Goal: Information Seeking & Learning: Learn about a topic

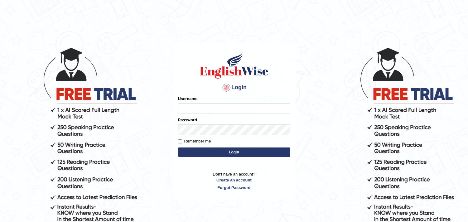
type input "harishgupta"
click at [232, 150] on button "Login" at bounding box center [234, 151] width 112 height 9
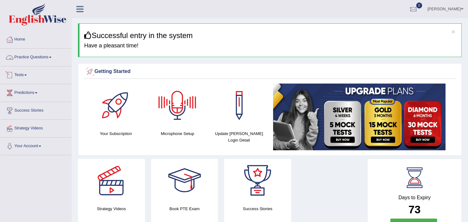
click at [54, 58] on link "Practice Questions" at bounding box center [35, 57] width 71 height 16
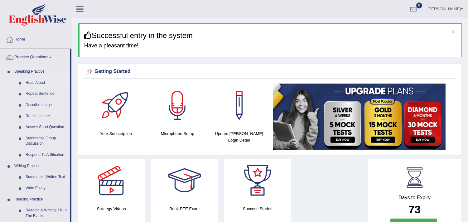
click at [37, 80] on link "Read Aloud" at bounding box center [46, 82] width 47 height 11
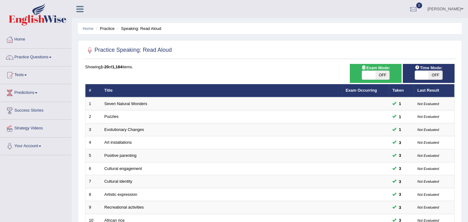
click at [379, 77] on span "OFF" at bounding box center [383, 75] width 14 height 9
checkbox input "true"
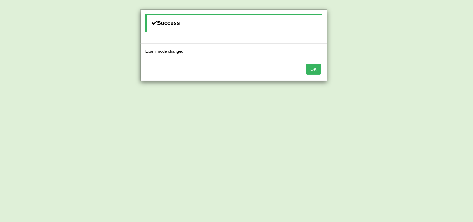
click at [313, 70] on button "OK" at bounding box center [313, 69] width 14 height 11
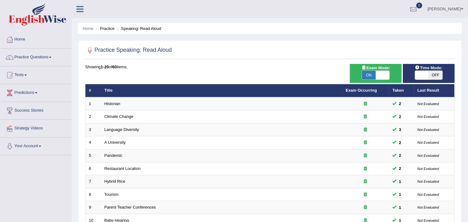
click at [428, 76] on span "OFF" at bounding box center [435, 75] width 14 height 9
checkbox input "true"
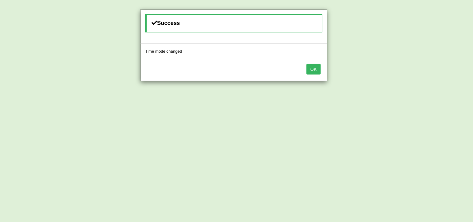
click at [313, 69] on button "OK" at bounding box center [313, 69] width 14 height 11
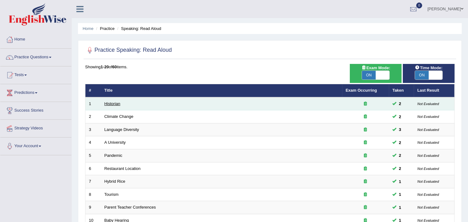
click at [114, 102] on link "Historian" at bounding box center [112, 103] width 16 height 5
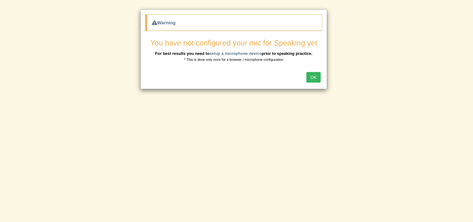
click at [312, 73] on button "OK" at bounding box center [313, 77] width 14 height 11
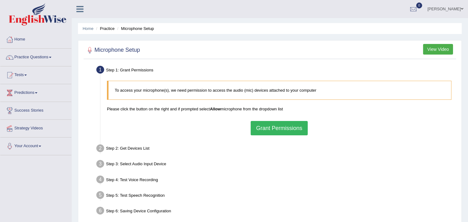
click at [280, 124] on button "Grant Permissions" at bounding box center [279, 128] width 57 height 14
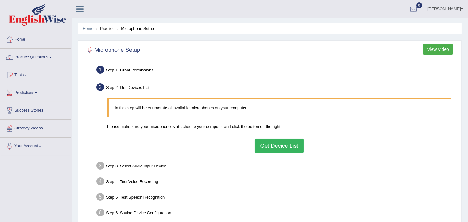
click at [275, 141] on button "Get Device List" at bounding box center [279, 146] width 49 height 14
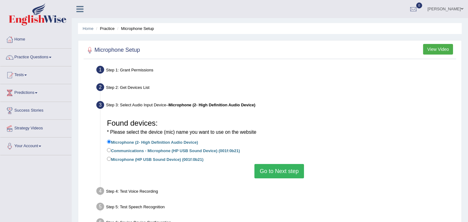
click at [155, 149] on label "Communications - Microphone (HP USB Sound Device) (001f:0b21)" at bounding box center [173, 150] width 133 height 7
click at [111, 149] on input "Communications - Microphone (HP USB Sound Device) (001f:0b21)" at bounding box center [109, 150] width 4 height 4
radio input "true"
click at [263, 170] on button "Go to Next step" at bounding box center [279, 171] width 50 height 14
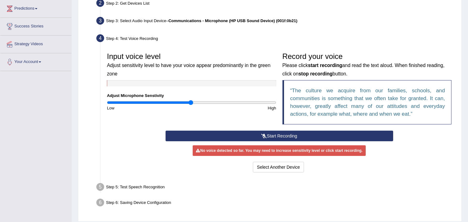
scroll to position [90, 0]
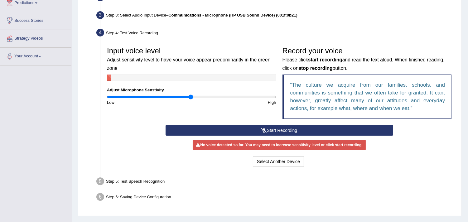
click at [262, 132] on button "Start Recording" at bounding box center [278, 130] width 227 height 11
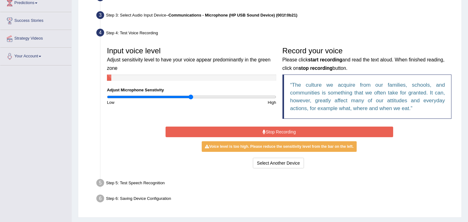
click at [262, 132] on icon at bounding box center [263, 132] width 3 height 4
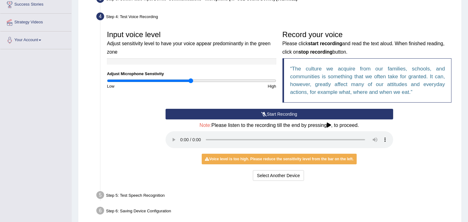
scroll to position [134, 0]
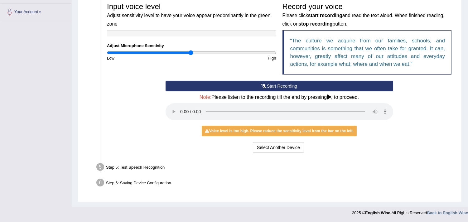
click at [275, 82] on button "Start Recording" at bounding box center [278, 86] width 227 height 11
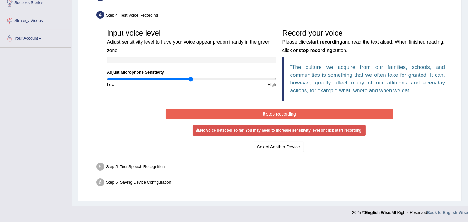
scroll to position [105, 0]
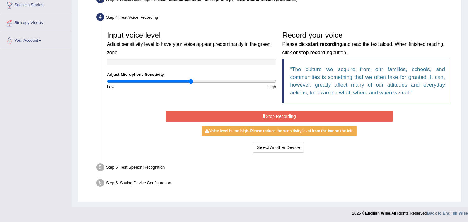
click at [261, 117] on button "Stop Recording" at bounding box center [278, 116] width 227 height 11
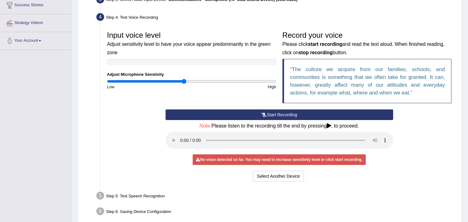
drag, startPoint x: 192, startPoint y: 79, endPoint x: 184, endPoint y: 80, distance: 7.8
type input "0.92"
click at [184, 80] on input "range" at bounding box center [191, 81] width 169 height 5
click at [245, 117] on button "Start Recording" at bounding box center [278, 114] width 227 height 11
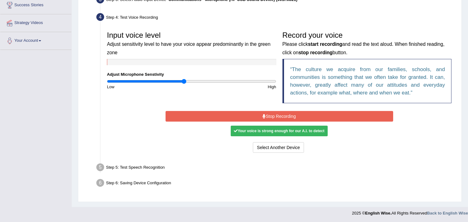
click at [245, 117] on button "Stop Recording" at bounding box center [278, 116] width 227 height 11
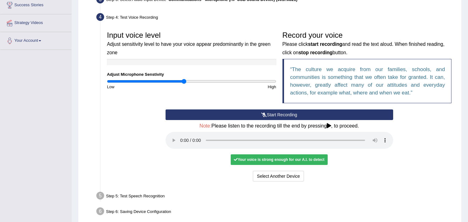
scroll to position [134, 0]
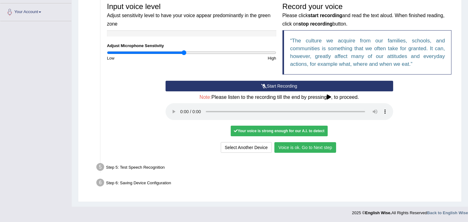
click at [311, 144] on button "Voice is ok. Go to Next step" at bounding box center [305, 147] width 62 height 11
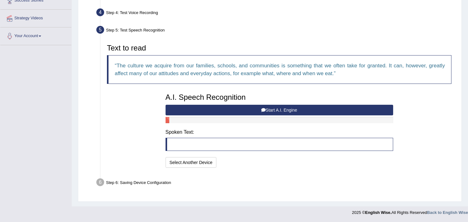
scroll to position [110, 0]
click at [282, 106] on button "Start A.I. Engine" at bounding box center [278, 110] width 227 height 11
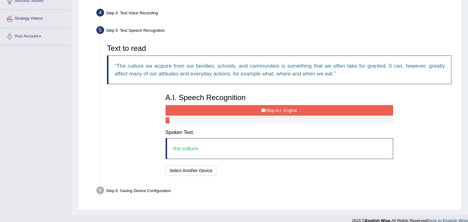
click at [282, 106] on button "Stop A.I. Engine" at bounding box center [278, 110] width 227 height 11
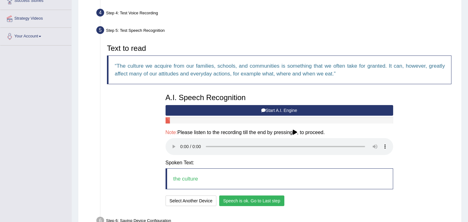
click at [261, 198] on button "Speech is ok. Go to Last step" at bounding box center [251, 200] width 65 height 11
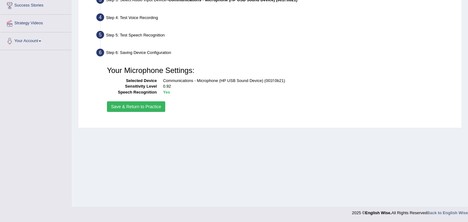
click at [119, 107] on button "Save & Return to Practice" at bounding box center [136, 106] width 58 height 11
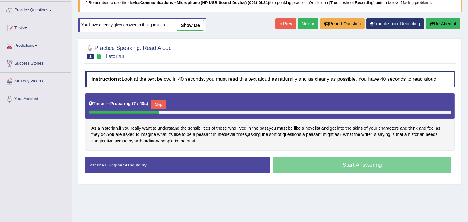
scroll to position [48, 0]
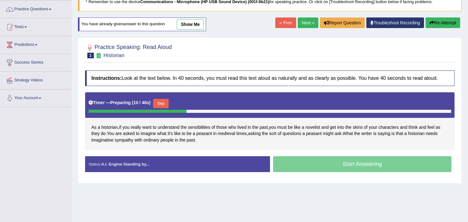
click at [165, 103] on button "Skip" at bounding box center [161, 103] width 16 height 9
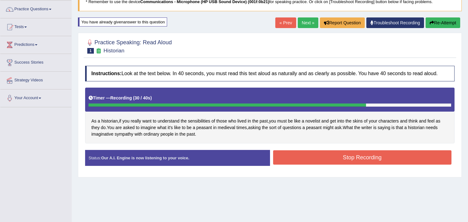
click at [335, 158] on button "Stop Recording" at bounding box center [362, 157] width 179 height 14
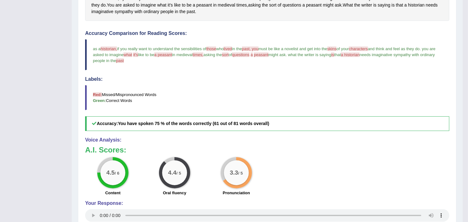
scroll to position [0, 0]
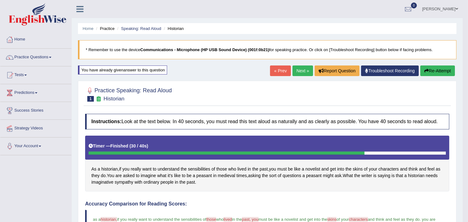
click at [299, 68] on link "Next »" at bounding box center [302, 70] width 21 height 11
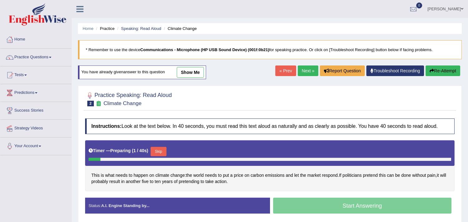
click at [161, 147] on button "Skip" at bounding box center [159, 151] width 16 height 9
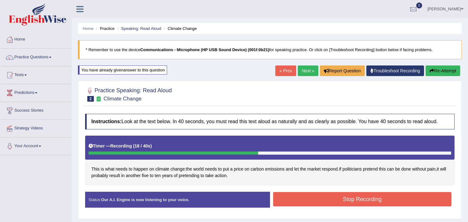
click at [304, 195] on button "Stop Recording" at bounding box center [362, 199] width 179 height 14
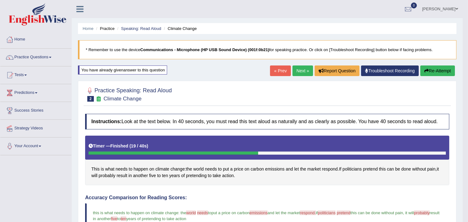
click at [299, 73] on link "Next »" at bounding box center [302, 70] width 21 height 11
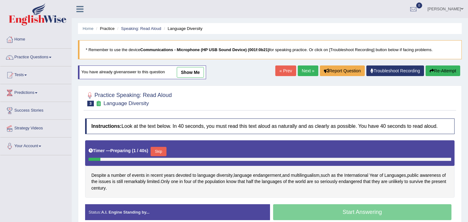
click at [160, 153] on button "Skip" at bounding box center [159, 151] width 16 height 9
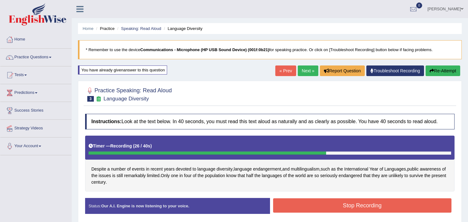
click at [380, 204] on button "Stop Recording" at bounding box center [362, 205] width 179 height 14
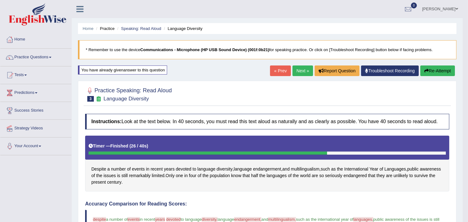
click at [300, 75] on link "Next »" at bounding box center [302, 70] width 21 height 11
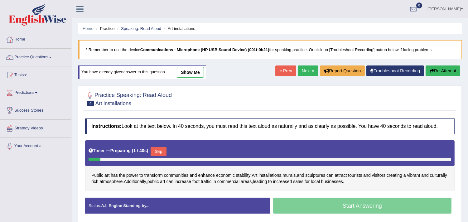
click at [161, 154] on button "Skip" at bounding box center [159, 151] width 16 height 9
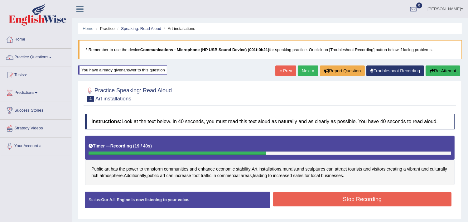
click at [300, 199] on button "Stop Recording" at bounding box center [362, 199] width 179 height 14
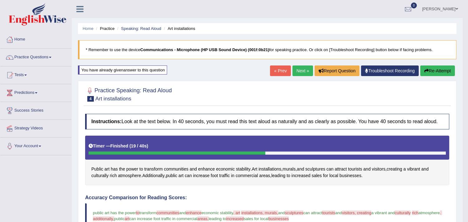
drag, startPoint x: 466, startPoint y: 72, endPoint x: 467, endPoint y: 149, distance: 77.3
click at [467, 149] on body "Toggle navigation Home Practice Questions Speaking Practice Read Aloud Repeat S…" at bounding box center [234, 111] width 468 height 222
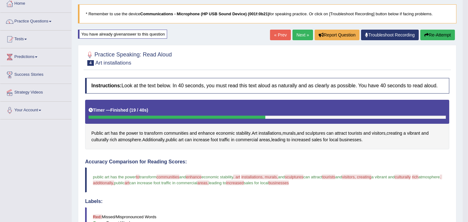
scroll to position [27, 0]
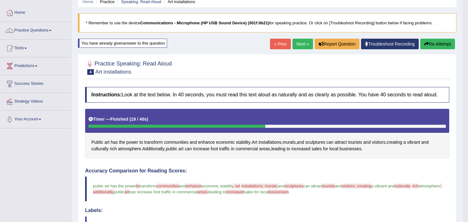
click at [296, 45] on link "Next »" at bounding box center [302, 44] width 21 height 11
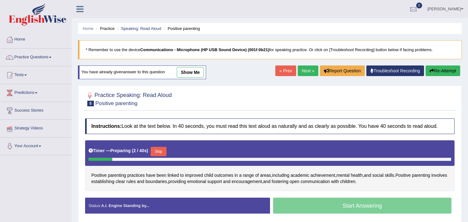
click at [160, 154] on button "Skip" at bounding box center [159, 151] width 16 height 9
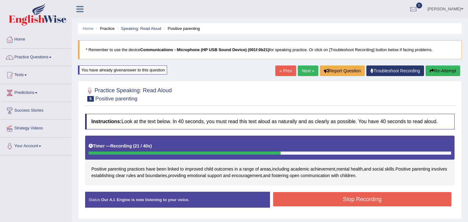
click at [343, 197] on button "Stop Recording" at bounding box center [362, 199] width 179 height 14
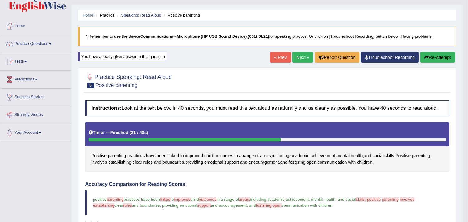
scroll to position [11, 0]
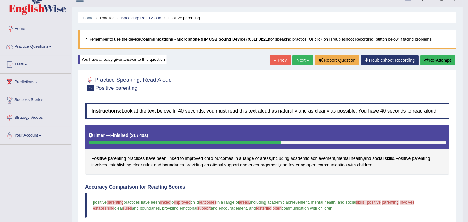
click at [301, 60] on link "Next »" at bounding box center [302, 60] width 21 height 11
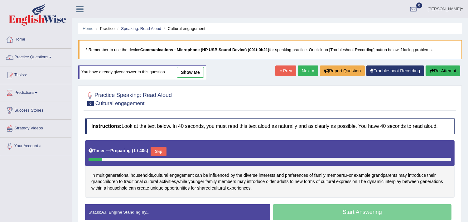
click at [169, 147] on div "Timer — Preparing ( 1 / 40s ) Skip" at bounding box center [270, 151] width 362 height 12
click at [160, 150] on button "Skip" at bounding box center [159, 151] width 16 height 9
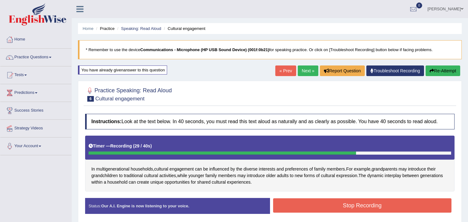
click at [307, 203] on button "Stop Recording" at bounding box center [362, 205] width 179 height 14
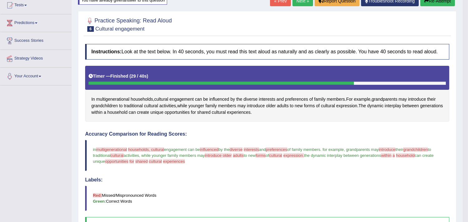
scroll to position [67, 0]
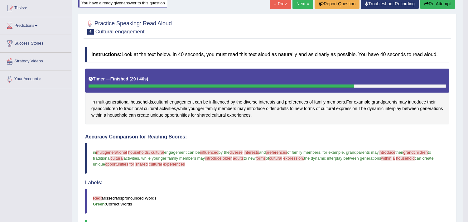
click at [301, 6] on link "Next »" at bounding box center [302, 3] width 21 height 11
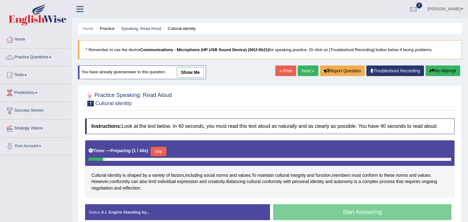
click at [162, 151] on button "Skip" at bounding box center [159, 151] width 16 height 9
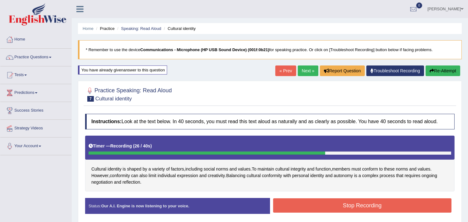
click at [288, 205] on button "Stop Recording" at bounding box center [362, 205] width 179 height 14
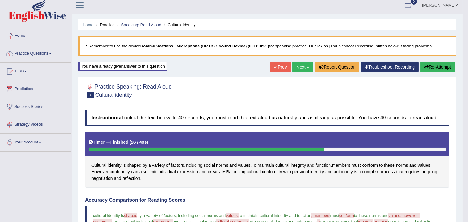
scroll to position [2, 0]
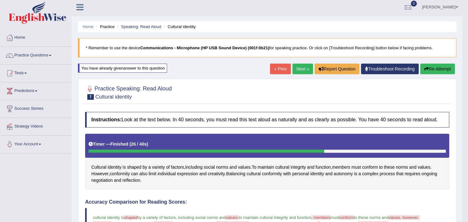
click at [295, 70] on link "Next »" at bounding box center [302, 69] width 21 height 11
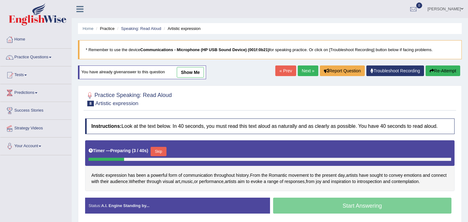
click at [161, 152] on button "Skip" at bounding box center [159, 151] width 16 height 9
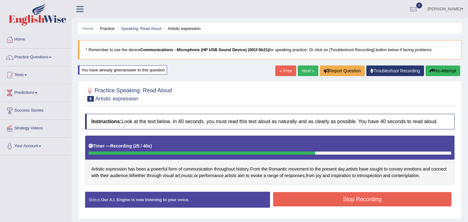
click at [326, 196] on button "Stop Recording" at bounding box center [362, 199] width 179 height 14
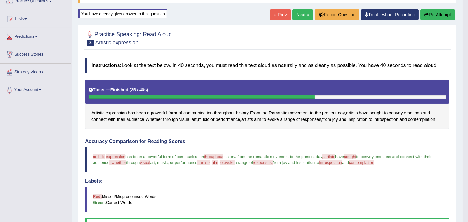
scroll to position [36, 0]
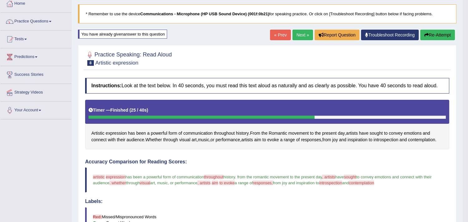
click at [298, 32] on link "Next »" at bounding box center [302, 35] width 21 height 11
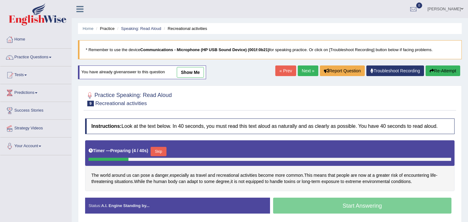
click at [156, 149] on button "Skip" at bounding box center [159, 151] width 16 height 9
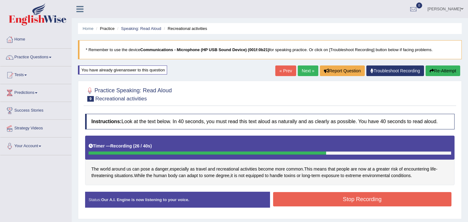
click at [318, 197] on button "Stop Recording" at bounding box center [362, 199] width 179 height 14
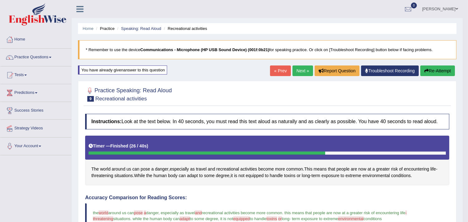
click at [301, 66] on link "Next »" at bounding box center [302, 70] width 21 height 11
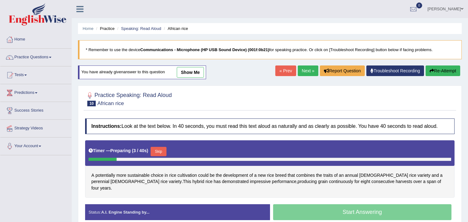
click at [162, 155] on div "Skip" at bounding box center [159, 152] width 16 height 11
click at [162, 155] on button "Skip" at bounding box center [159, 151] width 16 height 9
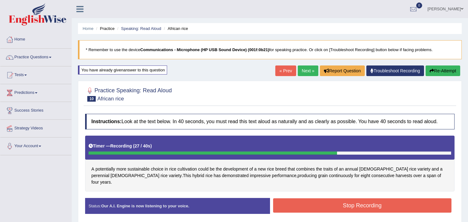
click at [342, 203] on button "Stop Recording" at bounding box center [362, 205] width 179 height 14
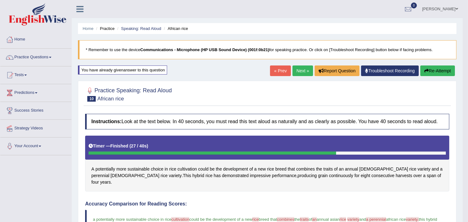
click at [297, 70] on link "Next »" at bounding box center [302, 70] width 21 height 11
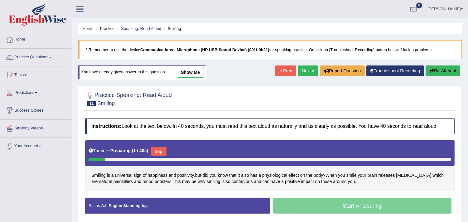
click at [160, 151] on button "Skip" at bounding box center [159, 151] width 16 height 9
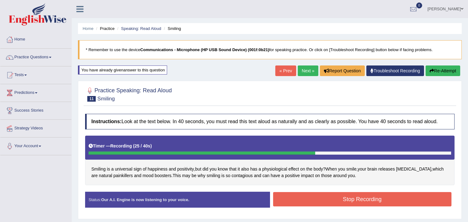
click at [326, 196] on button "Stop Recording" at bounding box center [362, 199] width 179 height 14
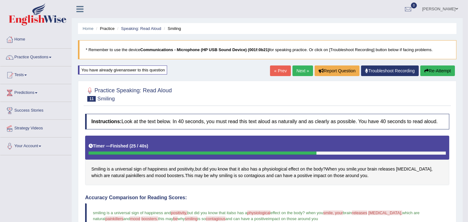
click at [298, 72] on link "Next »" at bounding box center [302, 70] width 21 height 11
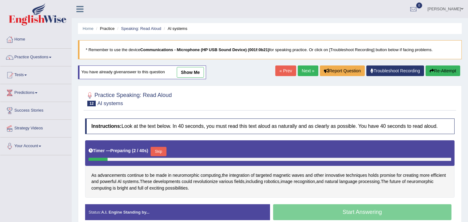
click at [166, 148] on button "Skip" at bounding box center [159, 151] width 16 height 9
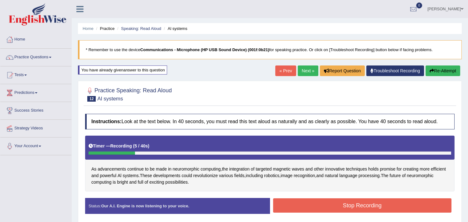
click at [435, 66] on button "Re-Attempt" at bounding box center [442, 70] width 35 height 11
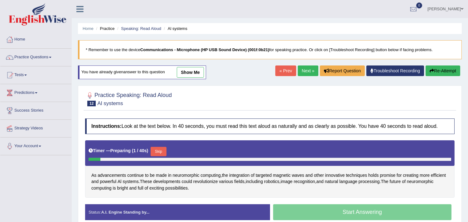
click at [160, 149] on button "Skip" at bounding box center [159, 151] width 16 height 9
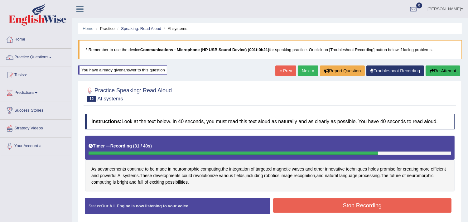
click at [331, 205] on button "Stop Recording" at bounding box center [362, 205] width 179 height 14
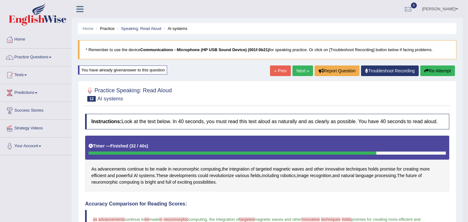
click at [298, 73] on link "Next »" at bounding box center [302, 70] width 21 height 11
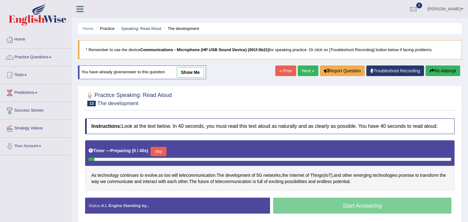
click at [298, 73] on link "Next »" at bounding box center [308, 70] width 21 height 11
click at [161, 151] on button "Skip" at bounding box center [159, 151] width 16 height 9
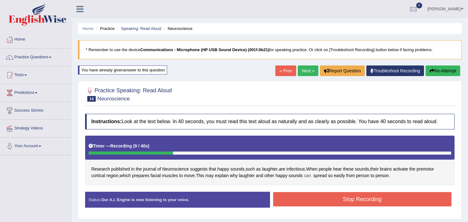
click at [308, 173] on span "can" at bounding box center [307, 175] width 7 height 7
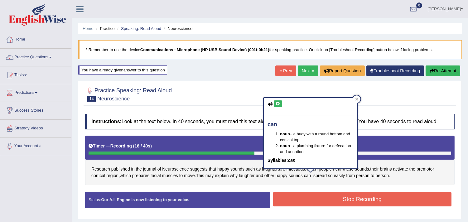
click at [203, 182] on div "Research published in the journal of Neuroscience suggests that happy sounds , …" at bounding box center [269, 161] width 369 height 50
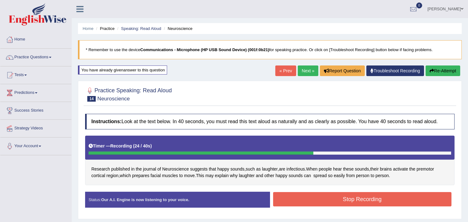
click at [311, 202] on button "Stop Recording" at bounding box center [362, 199] width 179 height 14
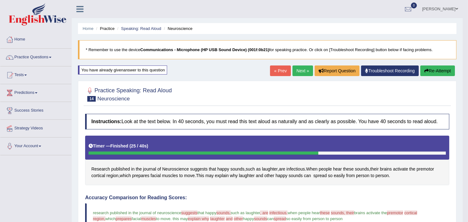
click at [295, 67] on link "Next »" at bounding box center [302, 70] width 21 height 11
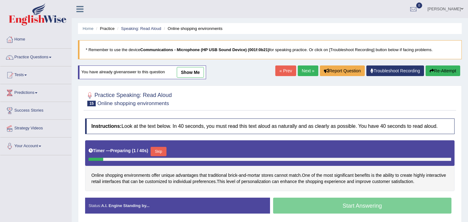
click at [156, 152] on button "Skip" at bounding box center [159, 151] width 16 height 9
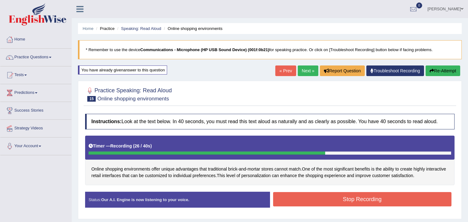
click at [328, 197] on button "Stop Recording" at bounding box center [362, 199] width 179 height 14
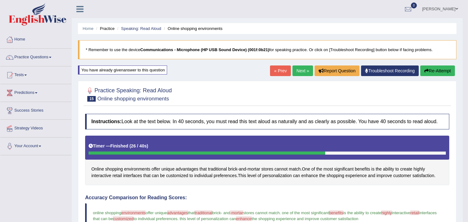
click at [294, 69] on link "Next »" at bounding box center [302, 70] width 21 height 11
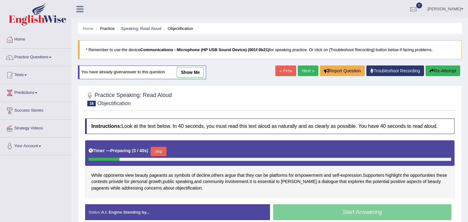
click at [163, 153] on button "Skip" at bounding box center [159, 151] width 16 height 9
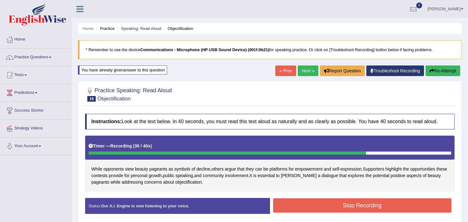
click at [317, 205] on button "Stop Recording" at bounding box center [362, 205] width 179 height 14
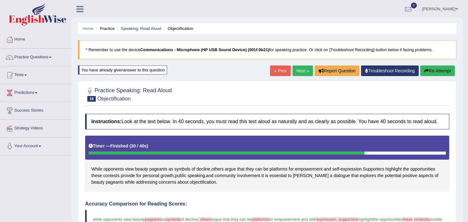
click at [305, 70] on link "Next »" at bounding box center [302, 70] width 21 height 11
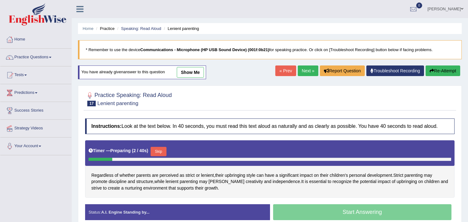
click at [165, 151] on button "Skip" at bounding box center [159, 151] width 16 height 9
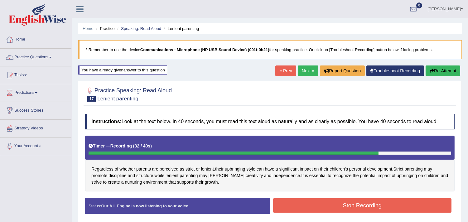
click at [300, 207] on button "Stop Recording" at bounding box center [362, 205] width 179 height 14
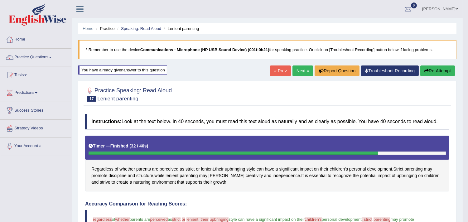
click at [296, 72] on link "Next »" at bounding box center [302, 70] width 21 height 11
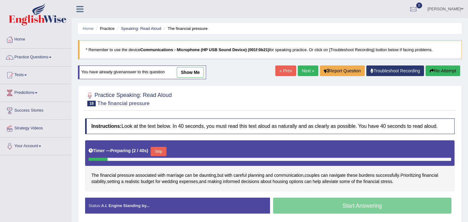
click at [158, 153] on button "Skip" at bounding box center [159, 151] width 16 height 9
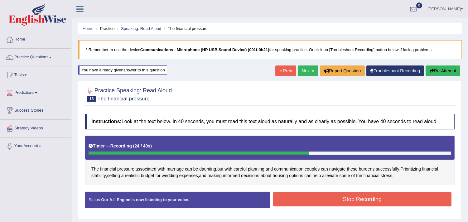
click at [335, 200] on button "Stop Recording" at bounding box center [362, 199] width 179 height 14
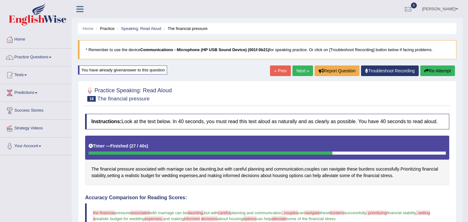
click at [299, 74] on link "Next »" at bounding box center [302, 70] width 21 height 11
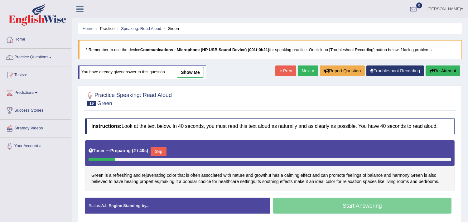
click at [161, 150] on button "Skip" at bounding box center [159, 151] width 16 height 9
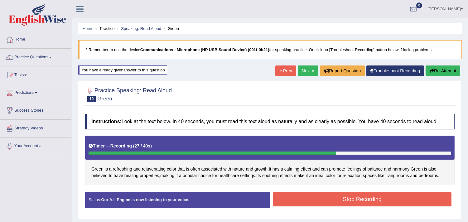
drag, startPoint x: 316, startPoint y: 214, endPoint x: 318, endPoint y: 202, distance: 12.7
click at [318, 202] on div "Instructions: Look at the text below. In 40 seconds, you must read this text al…" at bounding box center [270, 163] width 372 height 105
click at [318, 202] on button "Stop Recording" at bounding box center [362, 199] width 179 height 14
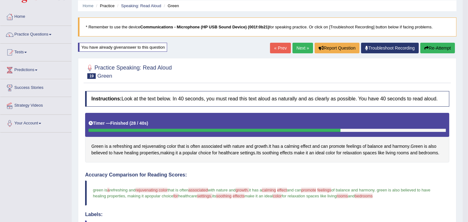
scroll to position [1, 0]
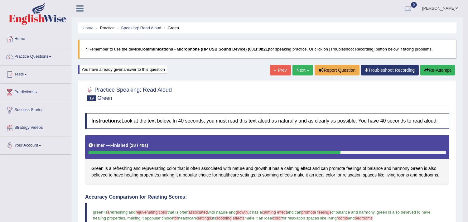
click at [295, 71] on link "Next »" at bounding box center [302, 70] width 21 height 11
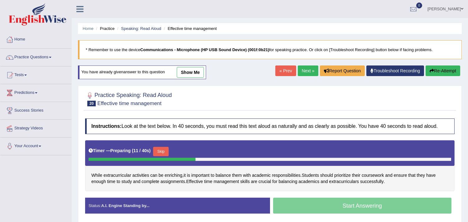
click at [167, 151] on button "Skip" at bounding box center [161, 151] width 16 height 9
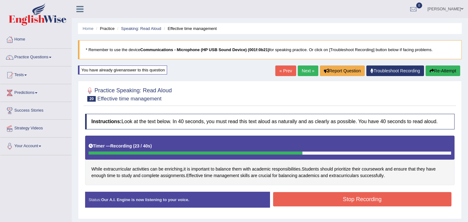
click at [319, 204] on button "Stop Recording" at bounding box center [362, 199] width 179 height 14
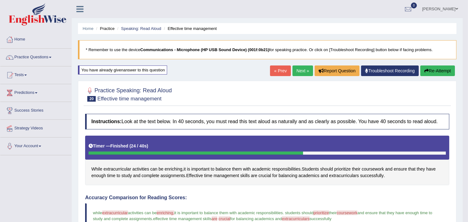
click at [295, 69] on link "Next »" at bounding box center [302, 70] width 21 height 11
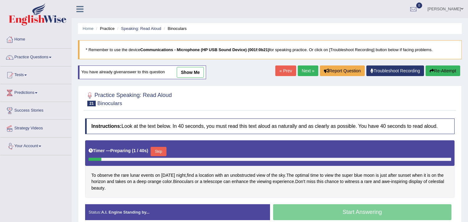
click at [159, 151] on button "Skip" at bounding box center [159, 151] width 16 height 9
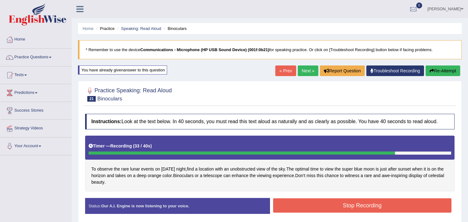
click at [316, 206] on button "Stop Recording" at bounding box center [362, 205] width 179 height 14
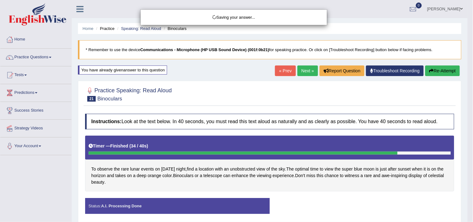
click at [316, 206] on div "Saving your answer..." at bounding box center [236, 111] width 473 height 222
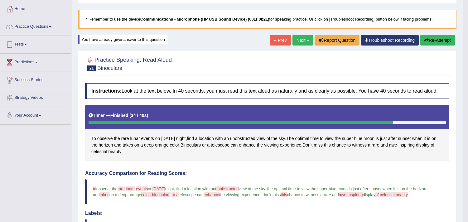
scroll to position [30, 0]
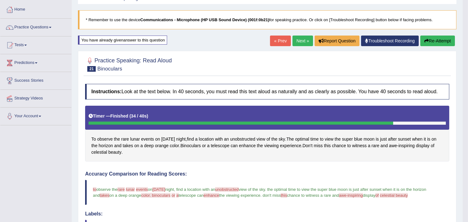
click at [293, 41] on link "Next »" at bounding box center [302, 41] width 21 height 11
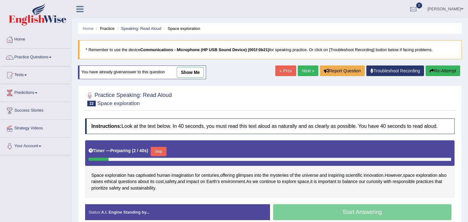
click at [160, 147] on button "Skip" at bounding box center [159, 151] width 16 height 9
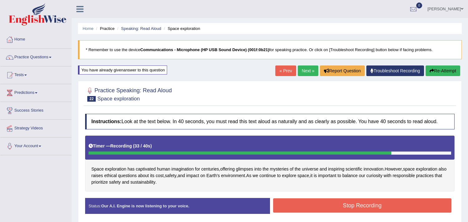
click at [292, 200] on button "Stop Recording" at bounding box center [362, 205] width 179 height 14
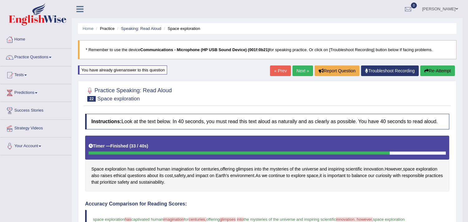
click at [297, 70] on link "Next »" at bounding box center [302, 70] width 21 height 11
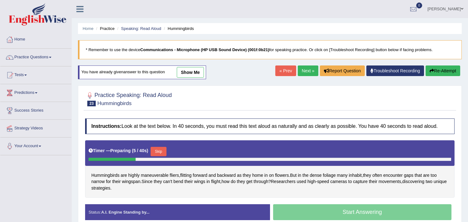
click at [156, 153] on button "Skip" at bounding box center [159, 151] width 16 height 9
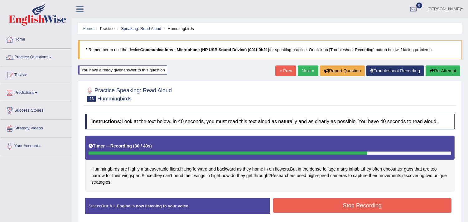
click at [310, 210] on button "Stop Recording" at bounding box center [362, 205] width 179 height 14
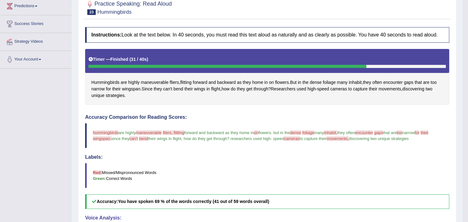
scroll to position [65, 0]
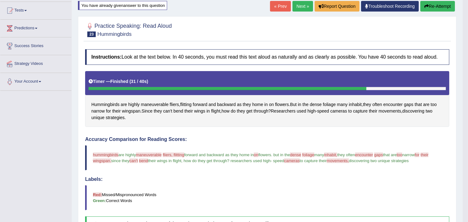
click at [298, 4] on link "Next »" at bounding box center [302, 6] width 21 height 11
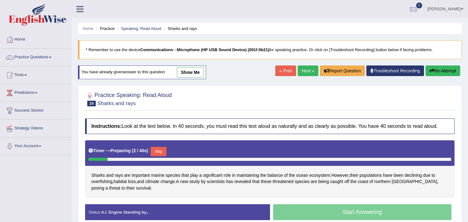
click at [160, 148] on button "Skip" at bounding box center [159, 151] width 16 height 9
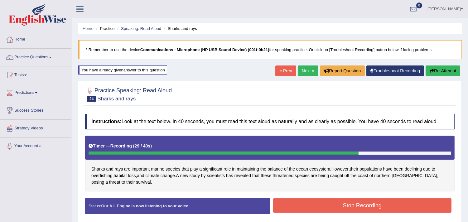
click at [324, 210] on button "Stop Recording" at bounding box center [362, 205] width 179 height 14
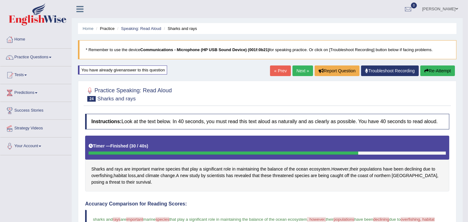
click at [300, 66] on link "Next »" at bounding box center [302, 70] width 21 height 11
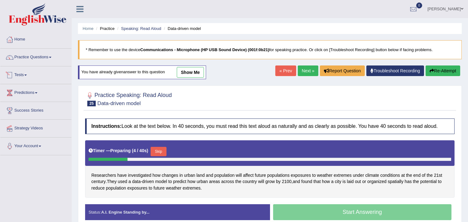
click at [19, 71] on link "Tests" at bounding box center [35, 74] width 71 height 16
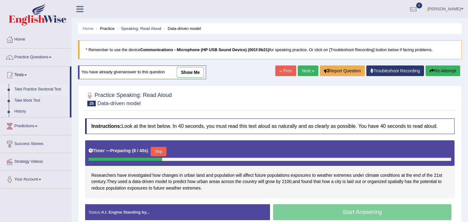
click at [38, 91] on link "Take Practice Sectional Test" at bounding box center [41, 89] width 58 height 11
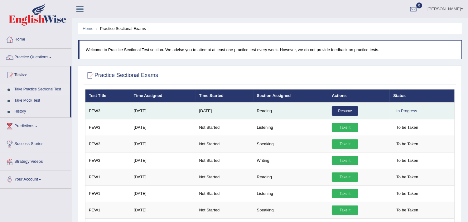
click at [338, 109] on link "Resume" at bounding box center [345, 110] width 26 height 9
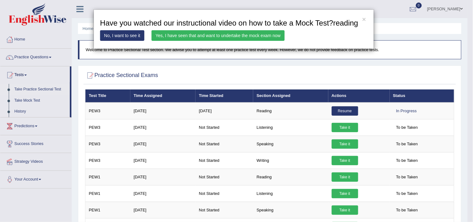
click at [213, 37] on link "Yes, I have seen that and want to undertake the mock exam now" at bounding box center [217, 35] width 133 height 11
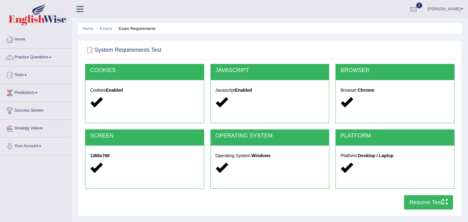
click at [115, 97] on div at bounding box center [144, 102] width 109 height 13
click at [416, 200] on button "Resume Test" at bounding box center [428, 202] width 49 height 14
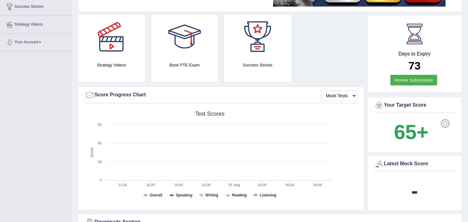
scroll to position [113, 0]
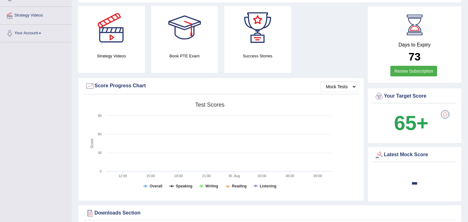
click at [422, 123] on b "65+" at bounding box center [411, 123] width 34 height 23
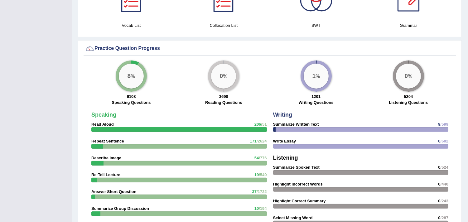
scroll to position [420, 0]
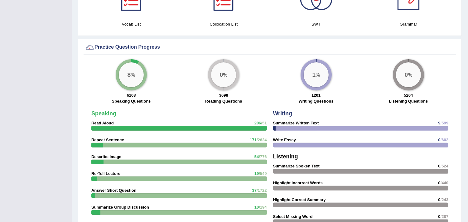
click at [464, 146] on div "Please login from Desktop. If you think this is an error (or logged in from des…" at bounding box center [270, 23] width 396 height 886
drag, startPoint x: 464, startPoint y: 146, endPoint x: 472, endPoint y: 135, distance: 14.0
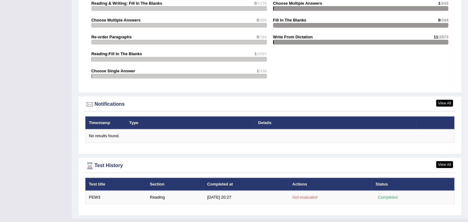
scroll to position [665, 0]
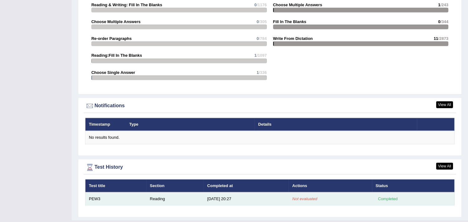
click at [151, 193] on td "Reading" at bounding box center [174, 198] width 57 height 13
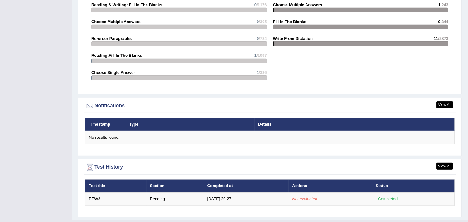
click at [101, 182] on th "Test title" at bounding box center [115, 185] width 61 height 13
drag, startPoint x: 95, startPoint y: 198, endPoint x: 330, endPoint y: 234, distance: 237.3
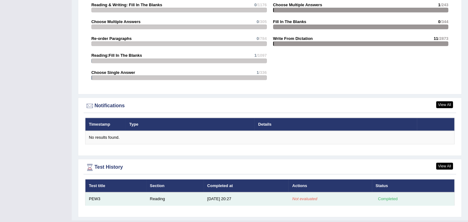
click at [304, 197] on em "Not evaluated" at bounding box center [304, 198] width 25 height 5
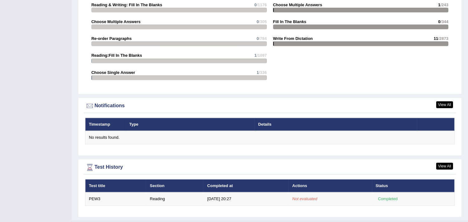
drag, startPoint x: 390, startPoint y: 197, endPoint x: 446, endPoint y: 168, distance: 62.6
click at [446, 168] on div "View All Test History Test title Section Completed at Actions Status PEW3 Readi…" at bounding box center [270, 188] width 384 height 58
drag, startPoint x: 446, startPoint y: 168, endPoint x: 444, endPoint y: 162, distance: 5.7
click at [444, 162] on div "View All Test History" at bounding box center [270, 168] width 372 height 12
click at [444, 163] on link "View All" at bounding box center [444, 166] width 17 height 7
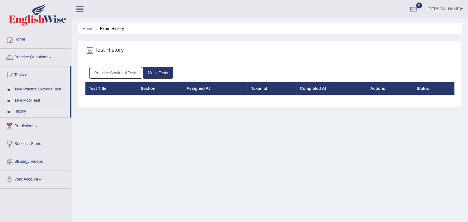
click at [151, 71] on link "Mock Tests" at bounding box center [158, 73] width 30 height 12
click at [120, 70] on link "Practice Sectional Tests" at bounding box center [115, 73] width 53 height 12
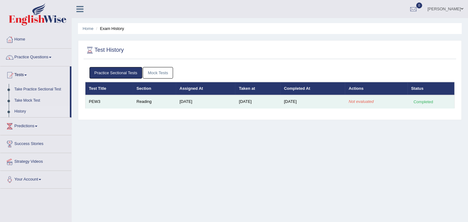
drag, startPoint x: 362, startPoint y: 95, endPoint x: 361, endPoint y: 99, distance: 4.2
click at [361, 99] on td "Not evaluated" at bounding box center [376, 101] width 62 height 13
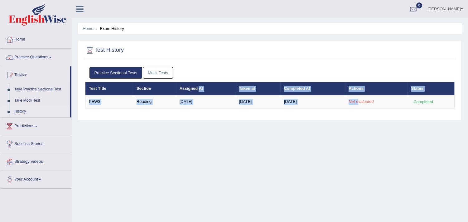
drag, startPoint x: 361, startPoint y: 99, endPoint x: 103, endPoint y: 122, distance: 258.1
click at [103, 122] on div "Home Exam History Test History Practice Sectional Tests Mock Tests Test Title S…" at bounding box center [270, 156] width 396 height 312
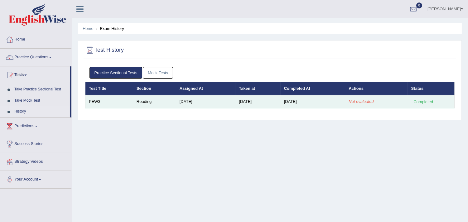
click at [97, 101] on td "PEW3" at bounding box center [109, 101] width 48 height 13
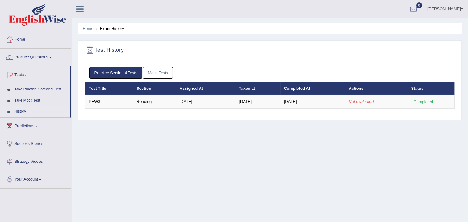
drag, startPoint x: 141, startPoint y: 112, endPoint x: 147, endPoint y: 108, distance: 7.7
click at [147, 108] on div "Practice Sectional Tests Mock Tests Test Title Section Assigned At Taken at Com…" at bounding box center [270, 90] width 372 height 53
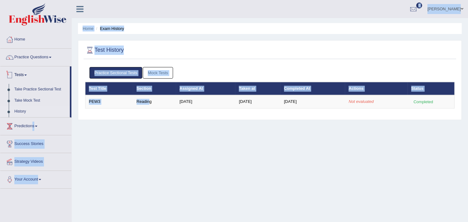
drag, startPoint x: 148, startPoint y: 102, endPoint x: 46, endPoint y: 122, distance: 103.8
click at [46, 122] on div "Toggle navigation Home Practice Questions Speaking Practice Read Aloud Repeat S…" at bounding box center [234, 162] width 468 height 324
click at [44, 90] on link "Take Practice Sectional Test" at bounding box center [41, 89] width 58 height 11
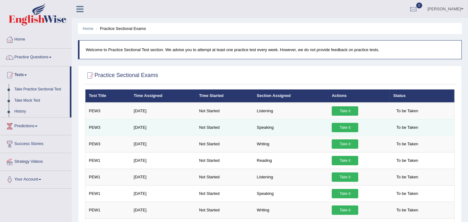
click at [341, 127] on link "Take it" at bounding box center [345, 127] width 26 height 9
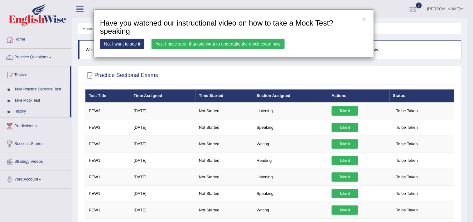
click at [181, 43] on link "Yes, I have seen that and want to undertake the mock exam now" at bounding box center [217, 44] width 133 height 11
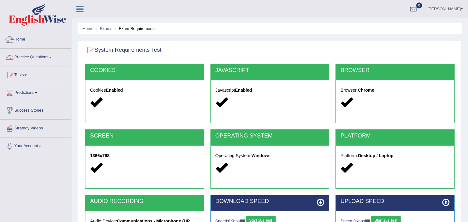
click at [45, 54] on link "Practice Questions" at bounding box center [35, 57] width 71 height 16
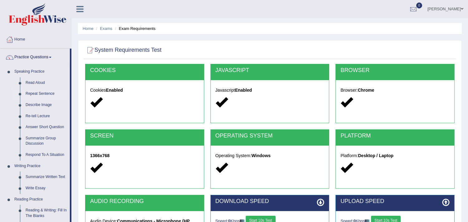
click at [39, 94] on link "Repeat Sentence" at bounding box center [46, 93] width 47 height 11
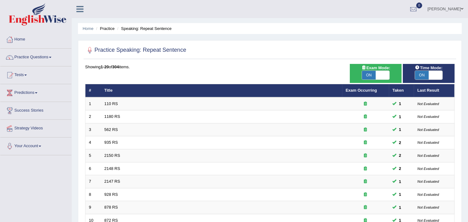
click at [420, 77] on span "ON" at bounding box center [422, 75] width 14 height 9
checkbox input "false"
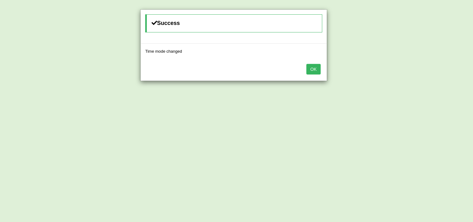
click at [313, 70] on button "OK" at bounding box center [313, 69] width 14 height 11
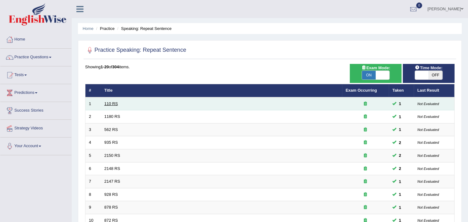
click at [110, 101] on link "110 RS" at bounding box center [110, 103] width 13 height 5
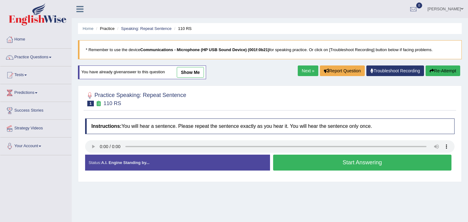
click at [307, 159] on button "Start Answering" at bounding box center [362, 163] width 179 height 16
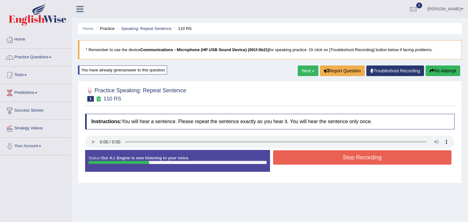
click at [307, 159] on button "Stop Recording" at bounding box center [362, 157] width 179 height 14
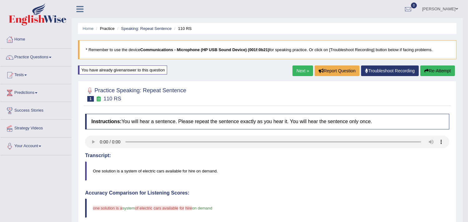
drag, startPoint x: 457, startPoint y: 114, endPoint x: 472, endPoint y: 101, distance: 19.4
click at [467, 101] on html "Toggle navigation Home Practice Questions Speaking Practice Read Aloud Repeat S…" at bounding box center [234, 111] width 468 height 222
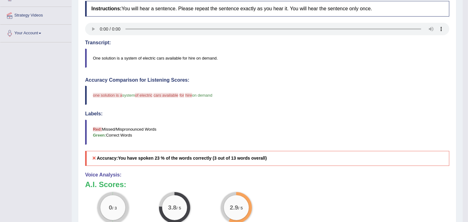
scroll to position [13, 0]
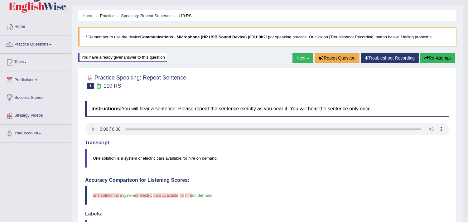
click at [441, 62] on button "Re-Attempt" at bounding box center [437, 58] width 35 height 11
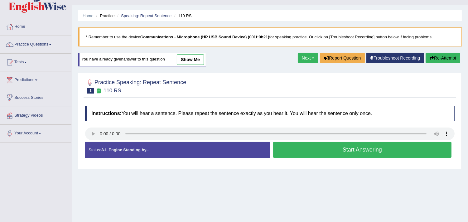
click at [313, 155] on button "Start Answering" at bounding box center [362, 150] width 179 height 16
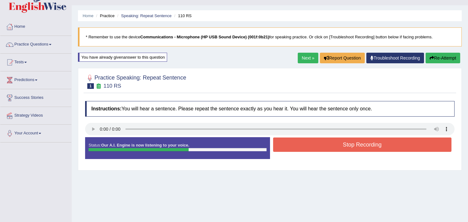
click at [316, 147] on button "Stop Recording" at bounding box center [362, 144] width 179 height 14
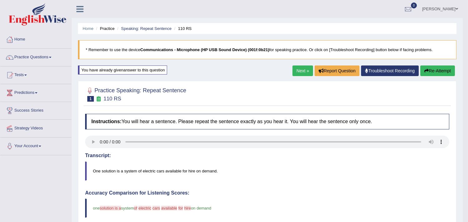
click at [301, 72] on link "Next »" at bounding box center [302, 70] width 21 height 11
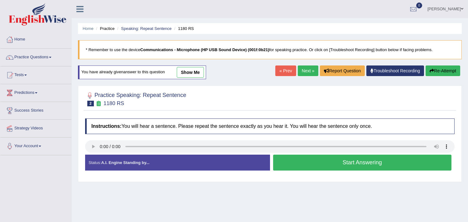
click at [301, 167] on button "Start Answering" at bounding box center [362, 163] width 179 height 16
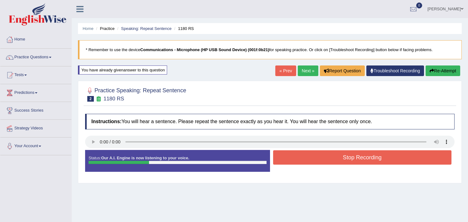
click at [303, 160] on button "Stop Recording" at bounding box center [362, 157] width 179 height 14
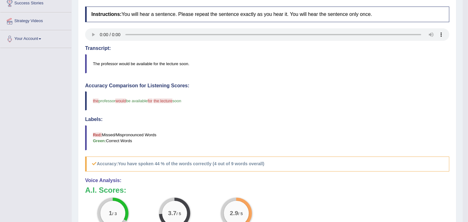
scroll to position [102, 0]
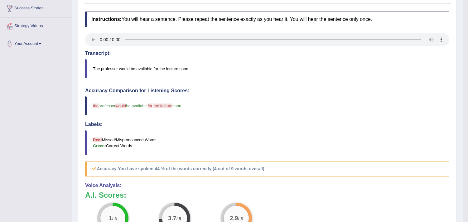
click at [467, 120] on html "Toggle navigation Home Practice Questions Speaking Practice Read Aloud Repeat S…" at bounding box center [234, 9] width 468 height 222
drag, startPoint x: 467, startPoint y: 139, endPoint x: 468, endPoint y: 134, distance: 4.9
click at [467, 120] on html "Toggle navigation Home Practice Questions Speaking Practice Read Aloud Repeat S…" at bounding box center [234, 9] width 468 height 222
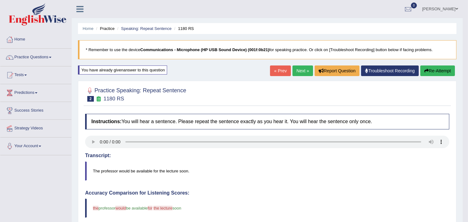
click at [429, 72] on button "Re-Attempt" at bounding box center [437, 70] width 35 height 11
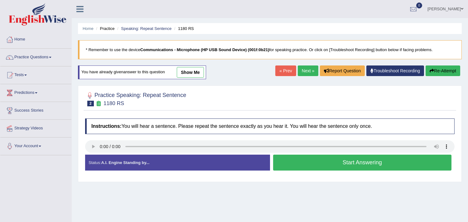
click at [285, 159] on button "Start Answering" at bounding box center [362, 163] width 179 height 16
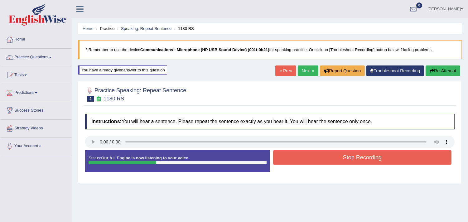
click at [285, 159] on button "Stop Recording" at bounding box center [362, 157] width 179 height 14
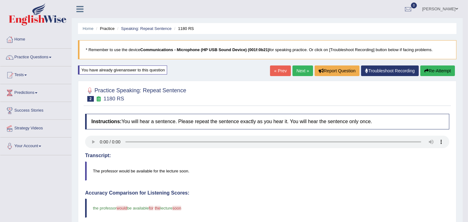
drag, startPoint x: 467, startPoint y: 75, endPoint x: 469, endPoint y: 104, distance: 29.3
click at [467, 104] on html "Toggle navigation Home Practice Questions Speaking Practice Read Aloud Repeat S…" at bounding box center [234, 111] width 468 height 222
click at [298, 68] on link "Next »" at bounding box center [302, 70] width 21 height 11
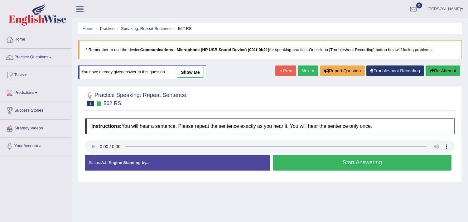
click at [309, 167] on button "Start Answering" at bounding box center [362, 163] width 179 height 16
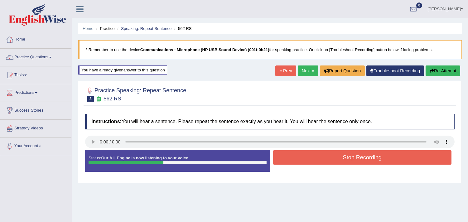
click at [318, 154] on button "Stop Recording" at bounding box center [362, 157] width 179 height 14
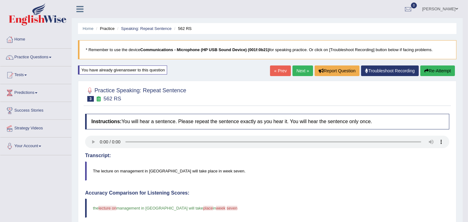
click at [298, 73] on link "Next »" at bounding box center [302, 70] width 21 height 11
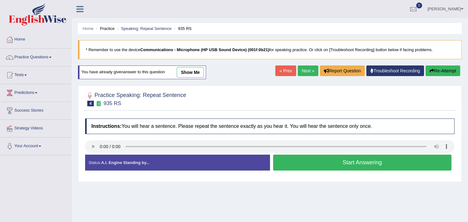
click at [328, 167] on button "Start Answering" at bounding box center [362, 163] width 179 height 16
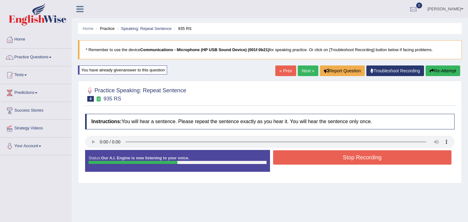
click at [312, 157] on button "Stop Recording" at bounding box center [362, 157] width 179 height 14
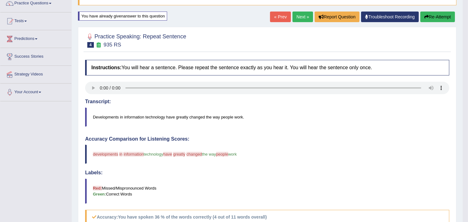
scroll to position [50, 0]
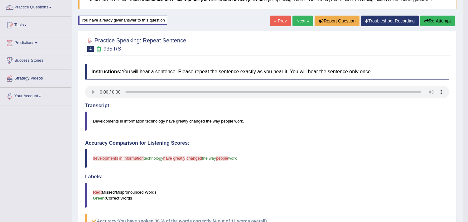
click at [425, 23] on icon "button" at bounding box center [426, 21] width 4 height 4
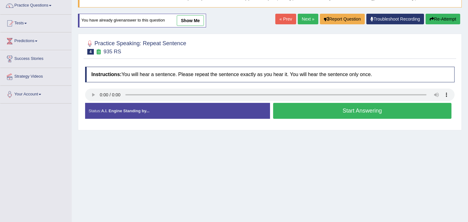
click at [306, 114] on button "Start Answering" at bounding box center [362, 111] width 179 height 16
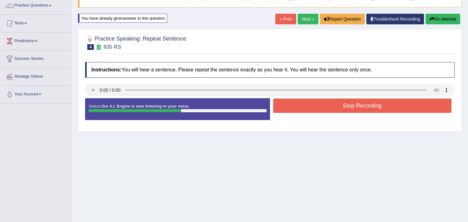
click at [313, 106] on button "Stop Recording" at bounding box center [362, 105] width 179 height 14
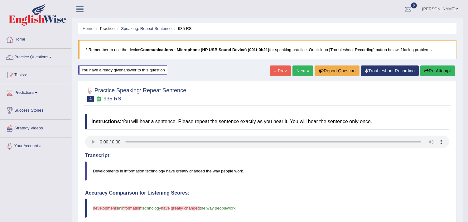
drag, startPoint x: 299, startPoint y: 77, endPoint x: 298, endPoint y: 70, distance: 7.0
click at [298, 70] on div "« Prev Next » Report Question Troubleshoot Recording Re-Attempt" at bounding box center [363, 71] width 186 height 12
click at [298, 70] on link "Next »" at bounding box center [302, 70] width 21 height 11
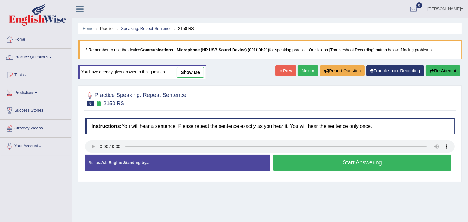
click at [285, 161] on button "Start Answering" at bounding box center [362, 163] width 179 height 16
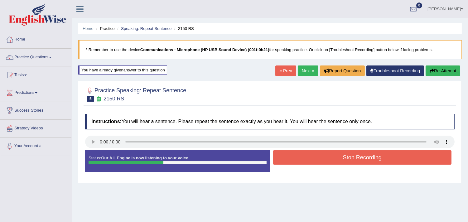
click at [285, 161] on button "Stop Recording" at bounding box center [362, 157] width 179 height 14
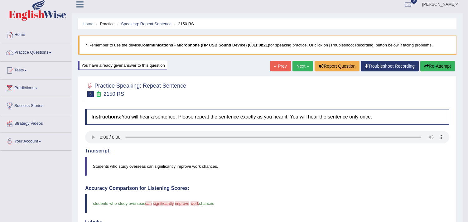
scroll to position [1, 0]
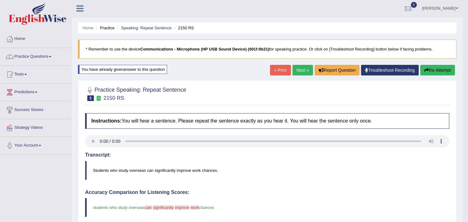
click at [300, 69] on link "Next »" at bounding box center [302, 70] width 21 height 11
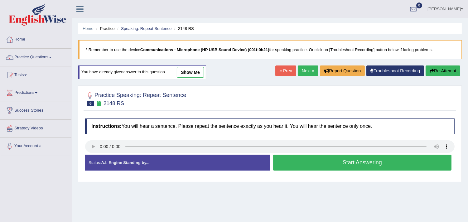
click at [305, 168] on button "Start Answering" at bounding box center [362, 163] width 179 height 16
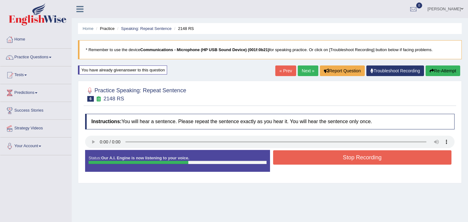
click at [329, 164] on button "Stop Recording" at bounding box center [362, 157] width 179 height 14
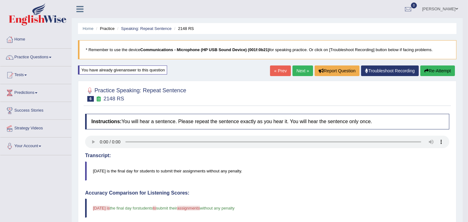
click at [301, 69] on link "Next »" at bounding box center [302, 70] width 21 height 11
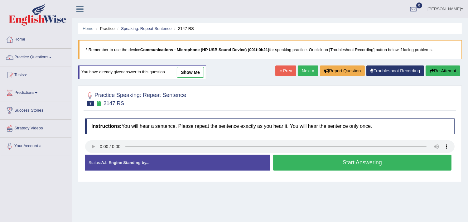
click at [284, 162] on button "Start Answering" at bounding box center [362, 163] width 179 height 16
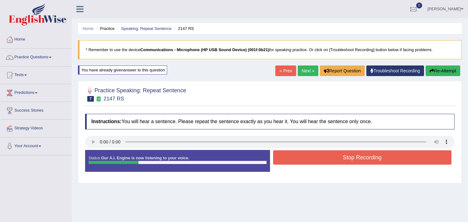
click at [284, 162] on button "Stop Recording" at bounding box center [362, 157] width 179 height 14
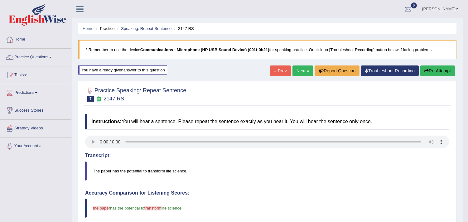
click at [303, 70] on link "Next »" at bounding box center [302, 70] width 21 height 11
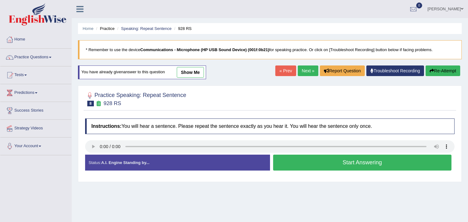
click at [332, 166] on button "Start Answering" at bounding box center [362, 163] width 179 height 16
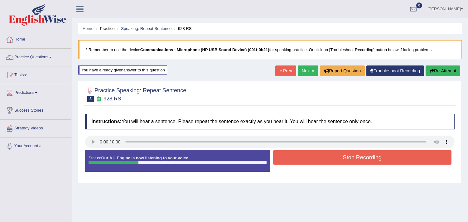
click at [325, 156] on button "Stop Recording" at bounding box center [362, 157] width 179 height 14
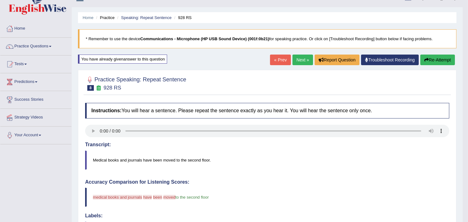
scroll to position [7, 0]
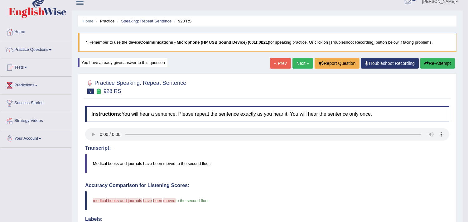
click at [437, 64] on button "Re-Attempt" at bounding box center [437, 63] width 35 height 11
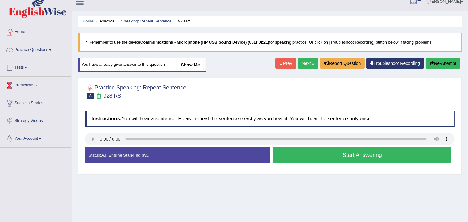
click at [300, 154] on button "Start Answering" at bounding box center [362, 155] width 179 height 16
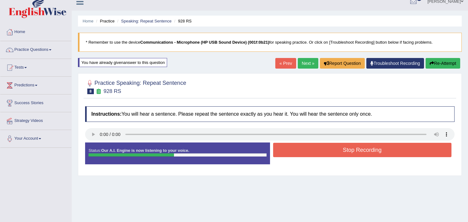
click at [300, 154] on button "Stop Recording" at bounding box center [362, 150] width 179 height 14
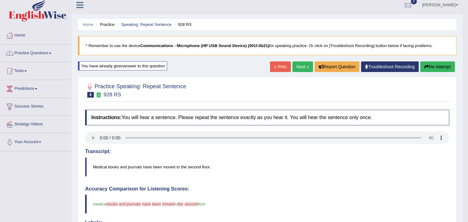
scroll to position [2, 0]
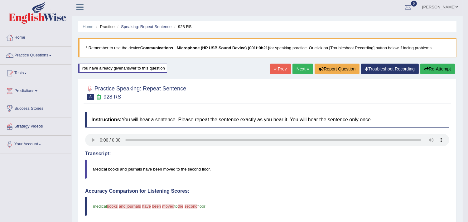
click at [425, 64] on button "Re-Attempt" at bounding box center [437, 69] width 35 height 11
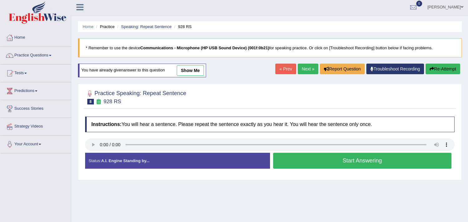
click at [315, 165] on button "Start Answering" at bounding box center [362, 161] width 179 height 16
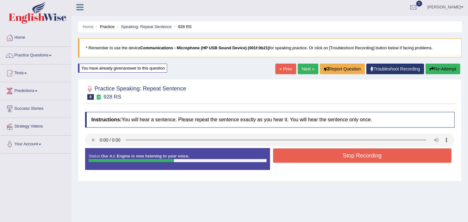
click at [325, 154] on button "Stop Recording" at bounding box center [362, 155] width 179 height 14
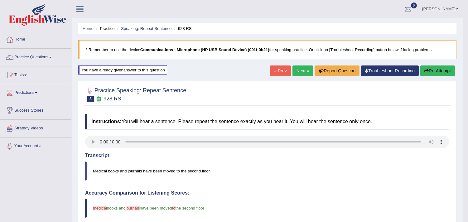
click at [427, 67] on button "Re-Attempt" at bounding box center [437, 70] width 35 height 11
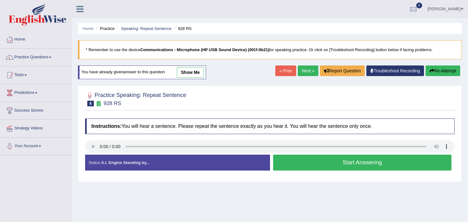
click at [308, 162] on button "Start Answering" at bounding box center [362, 163] width 179 height 16
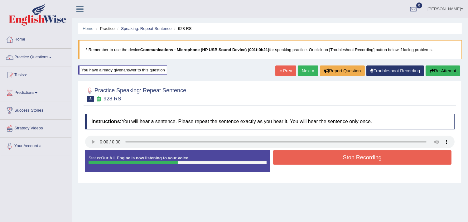
click at [308, 162] on button "Stop Recording" at bounding box center [362, 157] width 179 height 14
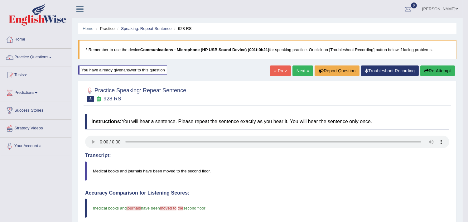
click at [296, 69] on link "Next »" at bounding box center [302, 70] width 21 height 11
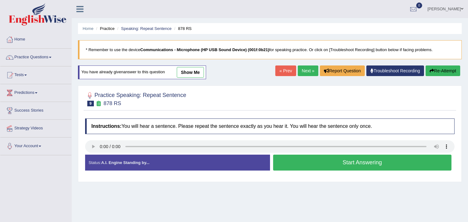
click at [289, 165] on button "Start Answering" at bounding box center [362, 163] width 179 height 16
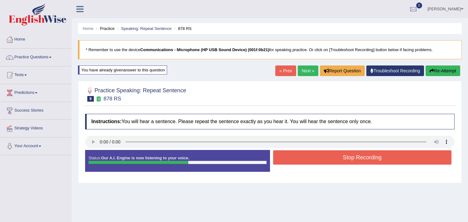
click at [310, 160] on button "Stop Recording" at bounding box center [362, 157] width 179 height 14
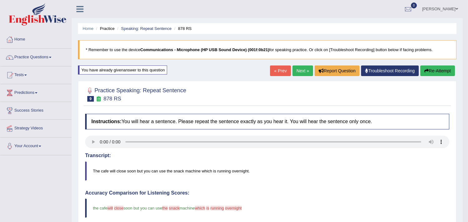
click at [295, 75] on link "Next »" at bounding box center [302, 70] width 21 height 11
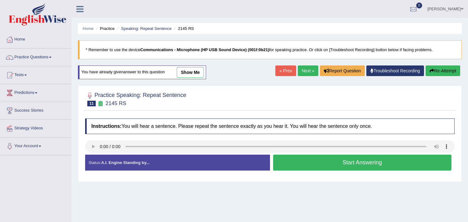
click at [307, 166] on button "Start Answering" at bounding box center [362, 163] width 179 height 16
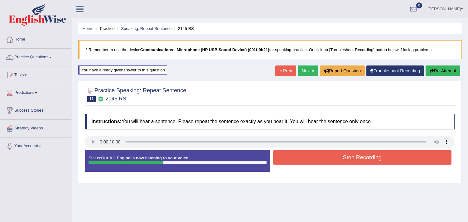
click at [342, 163] on button "Stop Recording" at bounding box center [362, 157] width 179 height 14
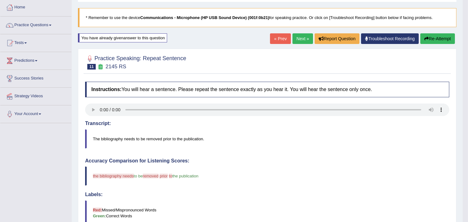
scroll to position [31, 0]
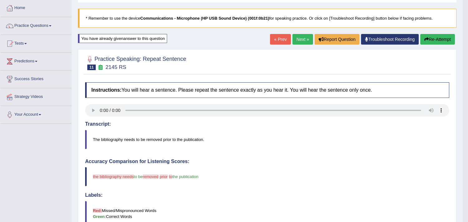
click at [300, 41] on link "Next »" at bounding box center [302, 39] width 21 height 11
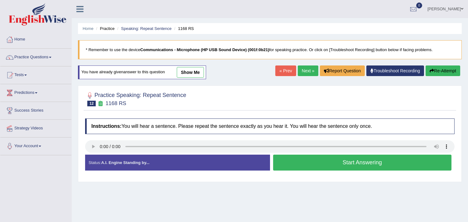
click at [312, 164] on button "Start Answering" at bounding box center [362, 163] width 179 height 16
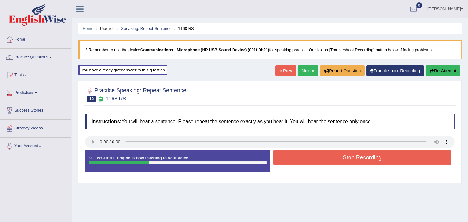
click at [312, 164] on button "Stop Recording" at bounding box center [362, 157] width 179 height 14
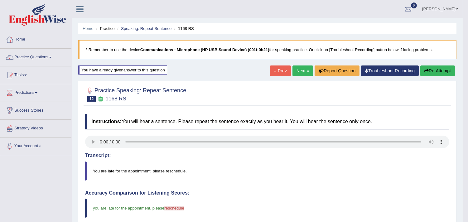
click at [301, 75] on link "Next »" at bounding box center [302, 70] width 21 height 11
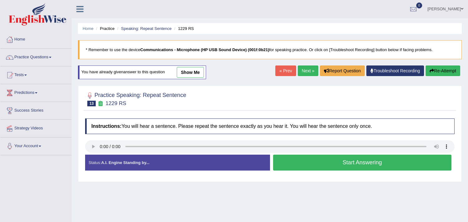
click at [300, 170] on button "Start Answering" at bounding box center [362, 163] width 179 height 16
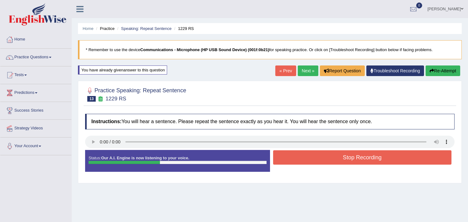
click at [309, 162] on button "Stop Recording" at bounding box center [362, 157] width 179 height 14
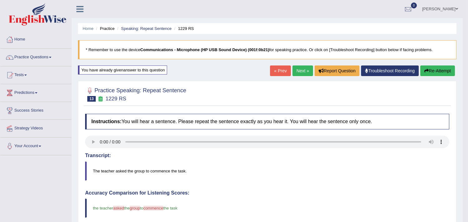
click at [296, 67] on link "Next »" at bounding box center [302, 70] width 21 height 11
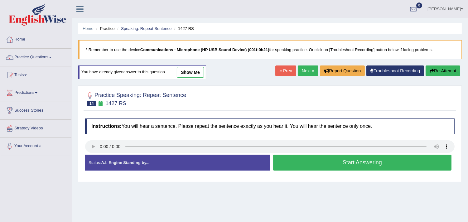
click at [290, 164] on button "Start Answering" at bounding box center [362, 163] width 179 height 16
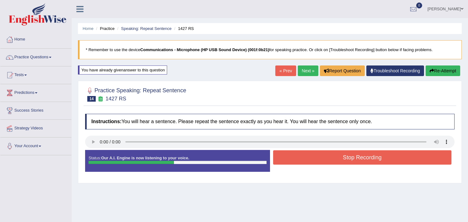
click at [290, 164] on button "Stop Recording" at bounding box center [362, 157] width 179 height 14
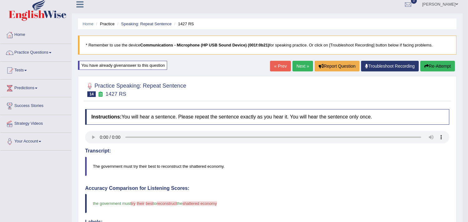
scroll to position [9, 0]
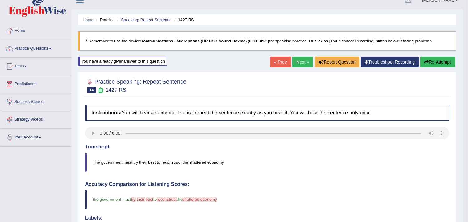
click at [431, 60] on button "Re-Attempt" at bounding box center [437, 62] width 35 height 11
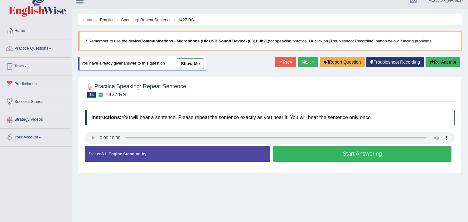
click at [310, 150] on button "Start Answering" at bounding box center [362, 154] width 179 height 16
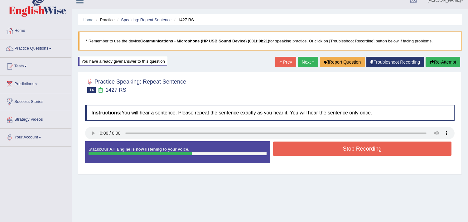
click at [310, 150] on button "Stop Recording" at bounding box center [362, 148] width 179 height 14
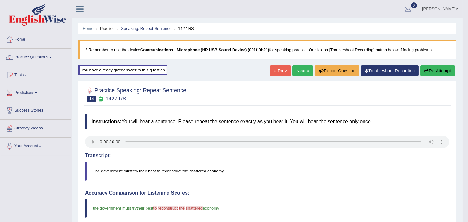
click at [301, 72] on link "Next »" at bounding box center [302, 70] width 21 height 11
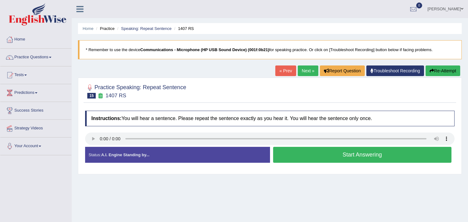
click at [337, 154] on button "Start Answering" at bounding box center [362, 155] width 179 height 16
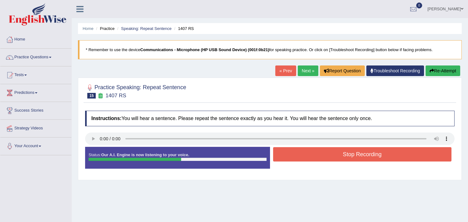
click at [337, 154] on button "Stop Recording" at bounding box center [362, 154] width 179 height 14
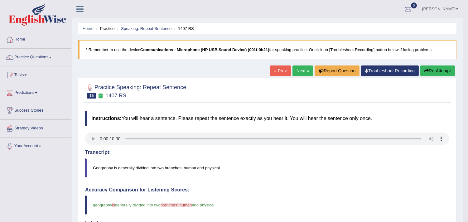
click at [300, 75] on link "Next »" at bounding box center [302, 70] width 21 height 11
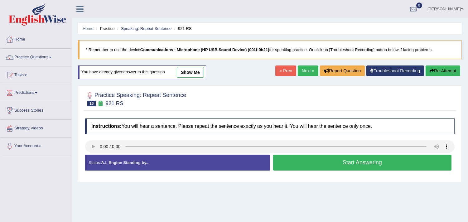
click at [311, 163] on button "Start Answering" at bounding box center [362, 163] width 179 height 16
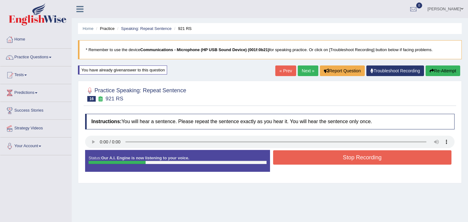
click at [311, 163] on button "Stop Recording" at bounding box center [362, 157] width 179 height 14
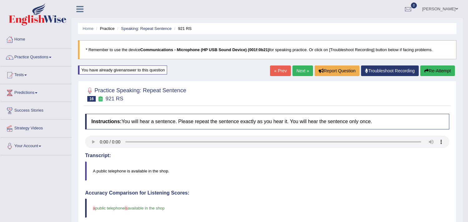
click at [302, 73] on link "Next »" at bounding box center [302, 70] width 21 height 11
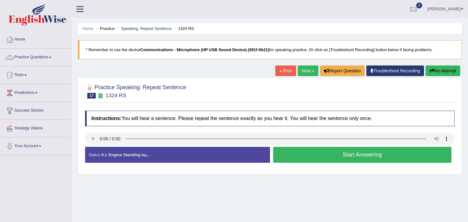
click at [287, 160] on button "Start Answering" at bounding box center [362, 155] width 179 height 16
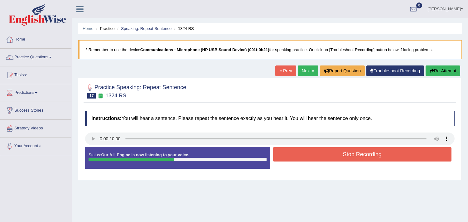
click at [287, 160] on button "Stop Recording" at bounding box center [362, 154] width 179 height 14
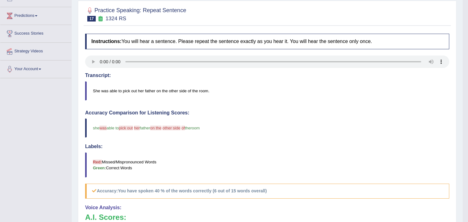
scroll to position [75, 0]
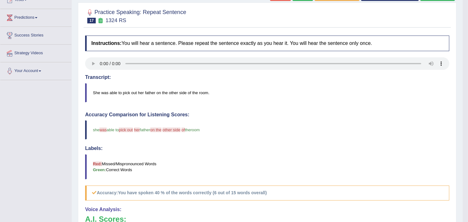
drag, startPoint x: 460, startPoint y: 98, endPoint x: 451, endPoint y: 63, distance: 36.4
click at [452, 63] on div "Home Practice Speaking: Repeat Sentence 1324 RS * Remember to use the device Co…" at bounding box center [267, 128] width 391 height 406
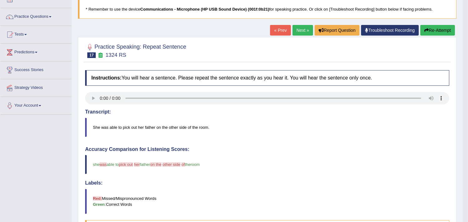
scroll to position [35, 0]
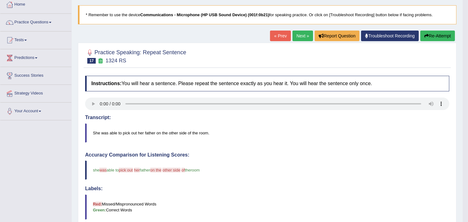
click at [425, 34] on icon "button" at bounding box center [426, 36] width 4 height 4
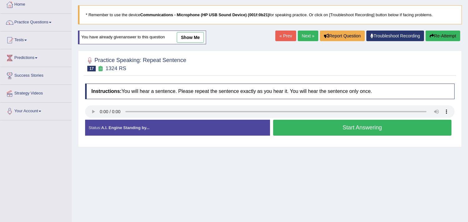
click at [340, 127] on button "Start Answering" at bounding box center [362, 128] width 179 height 16
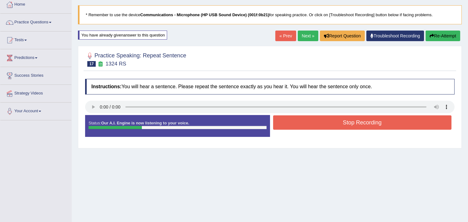
click at [340, 127] on button "Stop Recording" at bounding box center [362, 122] width 179 height 14
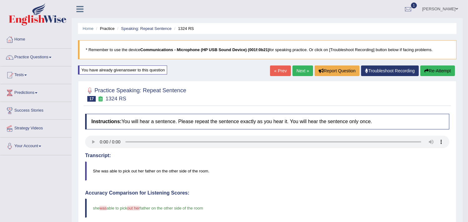
click at [302, 69] on link "Next »" at bounding box center [302, 70] width 21 height 11
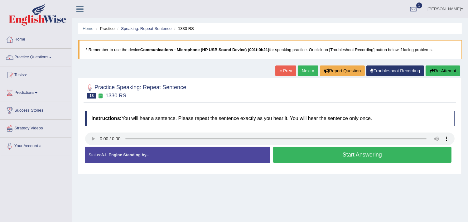
click at [293, 150] on button "Start Answering" at bounding box center [362, 155] width 179 height 16
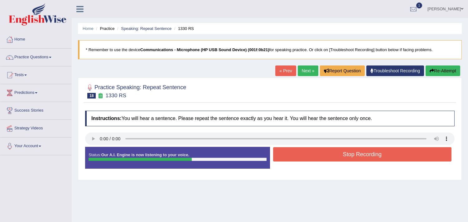
click at [293, 150] on button "Stop Recording" at bounding box center [362, 154] width 179 height 14
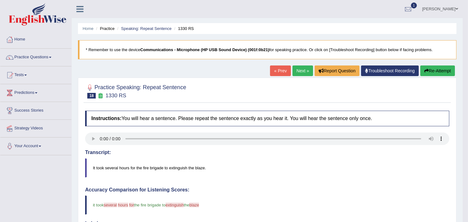
click at [296, 75] on link "Next »" at bounding box center [302, 70] width 21 height 11
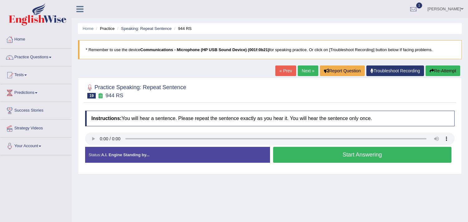
click at [301, 158] on button "Start Answering" at bounding box center [362, 155] width 179 height 16
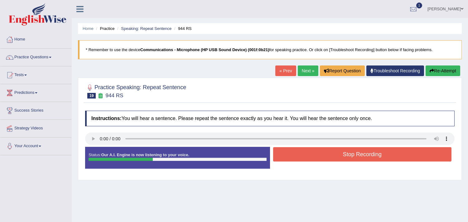
click at [301, 158] on button "Stop Recording" at bounding box center [362, 154] width 179 height 14
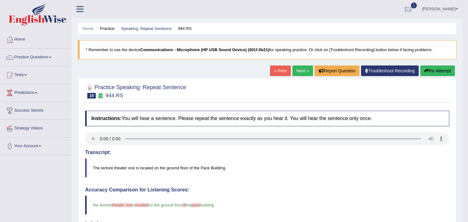
click at [299, 68] on link "Next »" at bounding box center [302, 70] width 21 height 11
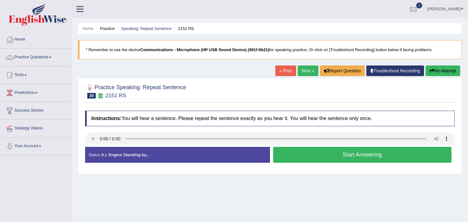
click at [306, 156] on button "Start Answering" at bounding box center [362, 155] width 179 height 16
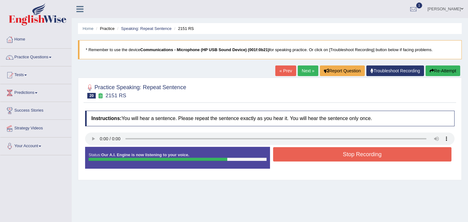
click at [306, 156] on button "Stop Recording" at bounding box center [362, 154] width 179 height 14
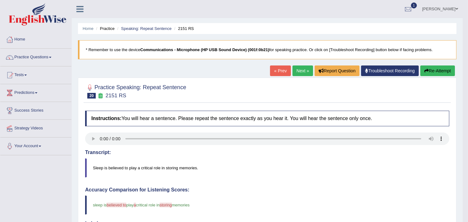
click at [301, 73] on link "Next »" at bounding box center [302, 70] width 21 height 11
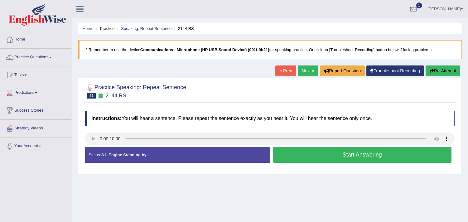
click at [300, 160] on button "Start Answering" at bounding box center [362, 155] width 179 height 16
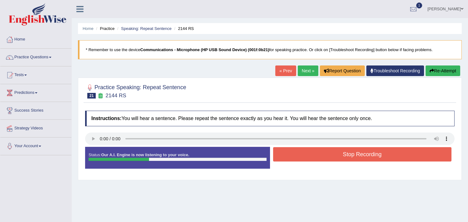
click at [300, 160] on button "Stop Recording" at bounding box center [362, 154] width 179 height 14
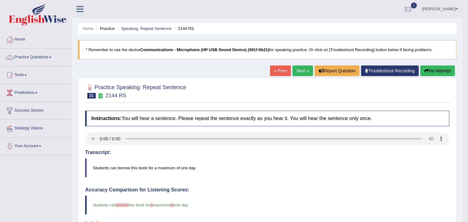
click at [297, 71] on link "Next »" at bounding box center [302, 70] width 21 height 11
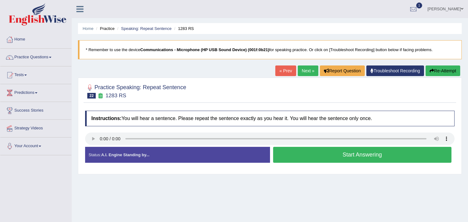
click at [309, 151] on button "Start Answering" at bounding box center [362, 155] width 179 height 16
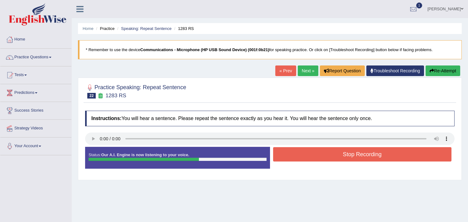
click at [309, 151] on button "Stop Recording" at bounding box center [362, 154] width 179 height 14
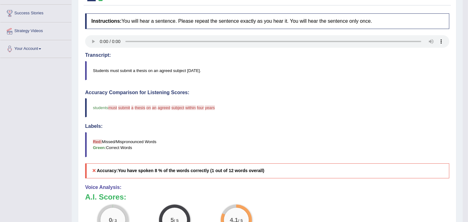
scroll to position [97, 0]
click at [460, 135] on div "Home Practice Speaking: Repeat Sentence 1283 RS * Remember to use the device Co…" at bounding box center [267, 106] width 391 height 406
drag, startPoint x: 460, startPoint y: 135, endPoint x: 472, endPoint y: 103, distance: 34.0
click at [467, 103] on html "Toggle navigation Home Practice Questions Speaking Practice Read Aloud Repeat S…" at bounding box center [234, 14] width 468 height 222
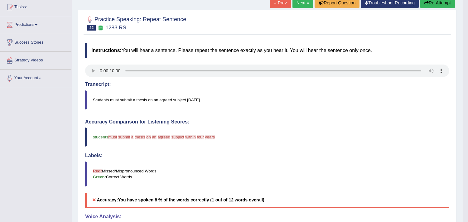
scroll to position [67, 0]
click at [431, 5] on button "Re-Attempt" at bounding box center [437, 3] width 35 height 11
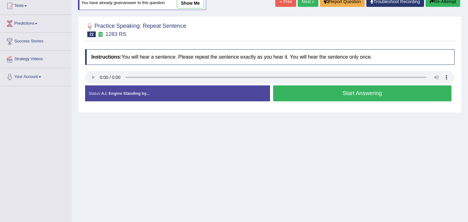
click at [344, 88] on button "Start Answering" at bounding box center [362, 93] width 179 height 16
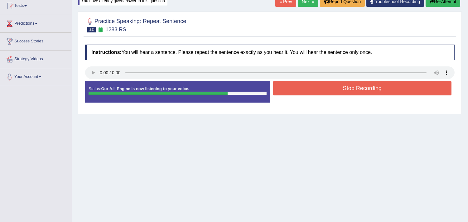
click at [344, 88] on button "Stop Recording" at bounding box center [362, 88] width 179 height 14
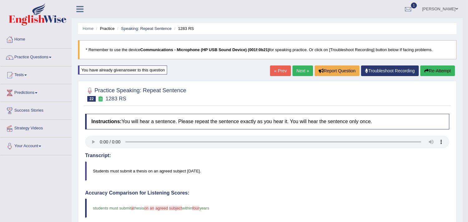
click at [296, 69] on link "Next »" at bounding box center [302, 70] width 21 height 11
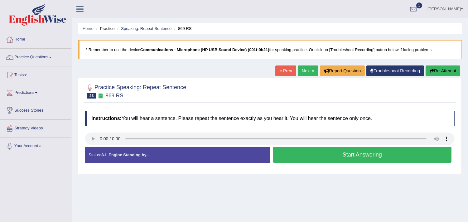
click at [297, 157] on button "Start Answering" at bounding box center [362, 155] width 179 height 16
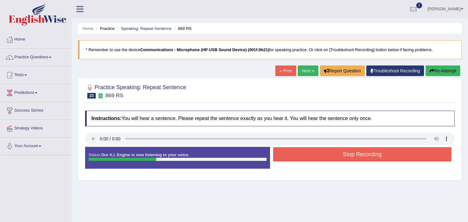
click at [297, 157] on button "Stop Recording" at bounding box center [362, 154] width 179 height 14
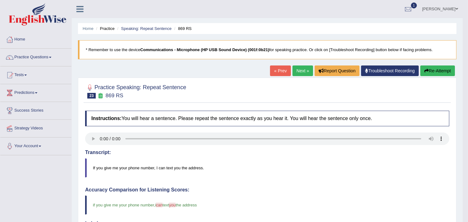
click at [294, 71] on link "Next »" at bounding box center [302, 70] width 21 height 11
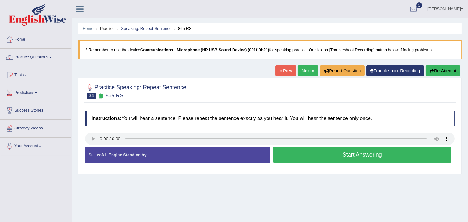
click at [304, 157] on button "Start Answering" at bounding box center [362, 155] width 179 height 16
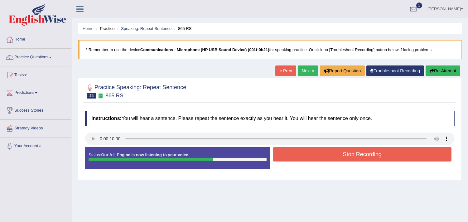
click at [304, 157] on button "Stop Recording" at bounding box center [362, 154] width 179 height 14
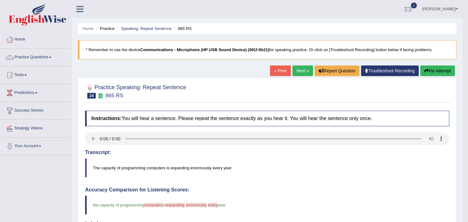
click at [294, 69] on link "Next »" at bounding box center [302, 70] width 21 height 11
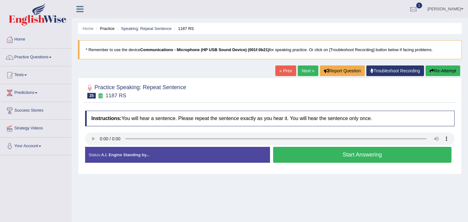
click at [287, 151] on button "Start Answering" at bounding box center [362, 155] width 179 height 16
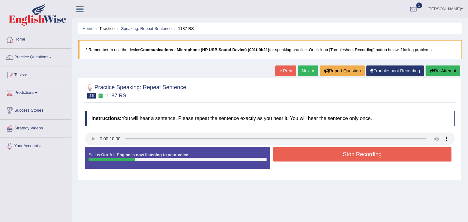
click at [287, 151] on button "Stop Recording" at bounding box center [362, 154] width 179 height 14
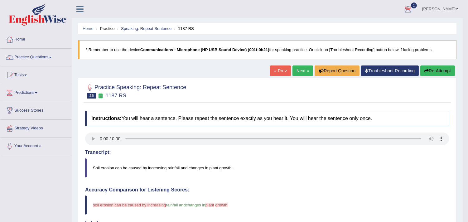
click at [292, 73] on link "Next »" at bounding box center [302, 70] width 21 height 11
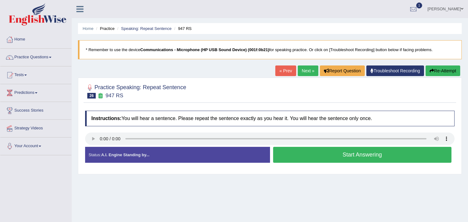
click at [341, 149] on button "Start Answering" at bounding box center [362, 155] width 179 height 16
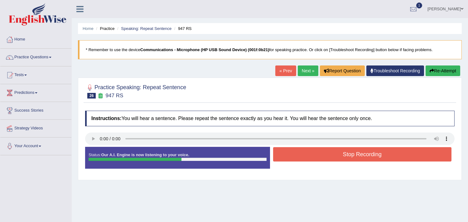
click at [343, 151] on button "Stop Recording" at bounding box center [362, 154] width 179 height 14
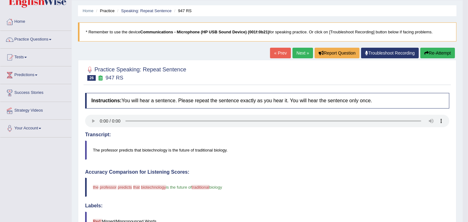
scroll to position [17, 0]
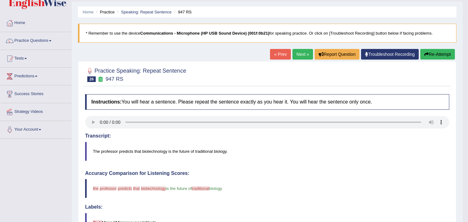
click at [435, 54] on button "Re-Attempt" at bounding box center [437, 54] width 35 height 11
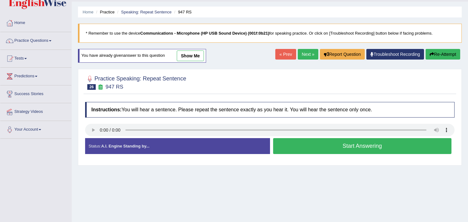
click at [291, 142] on button "Start Answering" at bounding box center [362, 146] width 179 height 16
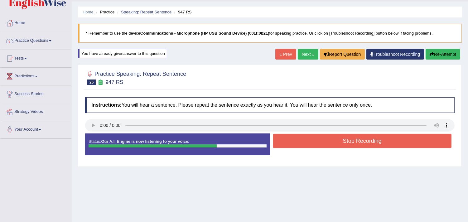
click at [291, 142] on button "Stop Recording" at bounding box center [362, 141] width 179 height 14
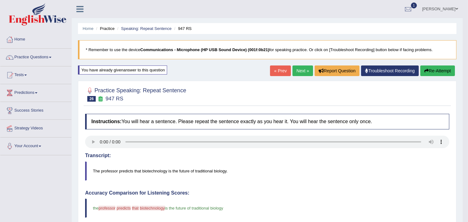
click at [300, 71] on link "Next »" at bounding box center [302, 70] width 21 height 11
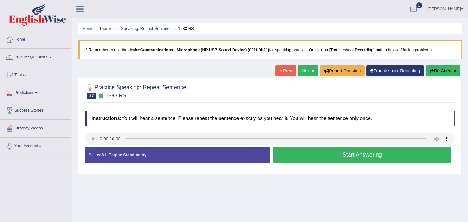
click at [300, 71] on link "Next »" at bounding box center [308, 70] width 21 height 11
click at [344, 160] on button "Start Answering" at bounding box center [362, 155] width 179 height 16
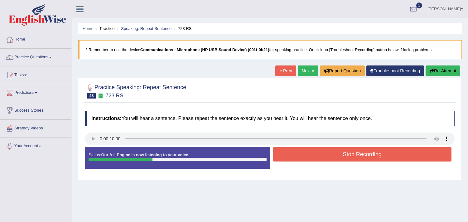
click at [344, 160] on button "Stop Recording" at bounding box center [362, 154] width 179 height 14
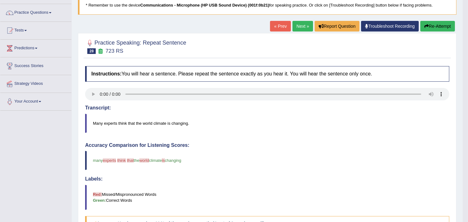
scroll to position [44, 0]
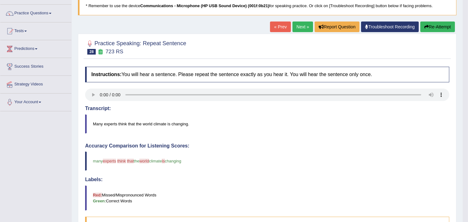
click at [443, 24] on button "Re-Attempt" at bounding box center [437, 27] width 35 height 11
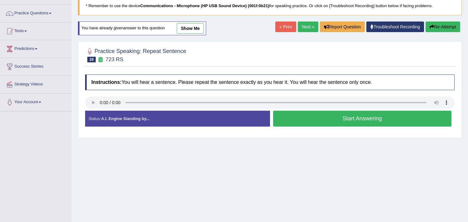
click at [326, 123] on button "Start Answering" at bounding box center [362, 119] width 179 height 16
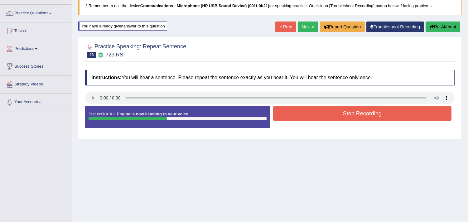
click at [329, 110] on button "Stop Recording" at bounding box center [362, 113] width 179 height 14
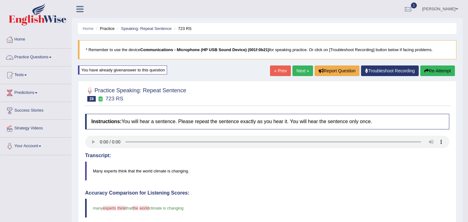
click at [37, 63] on link "Practice Questions" at bounding box center [35, 57] width 71 height 16
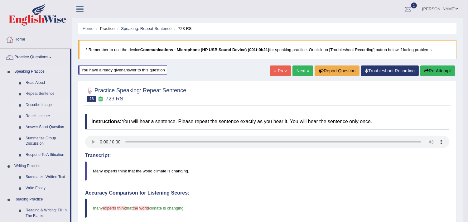
click at [35, 107] on link "Describe Image" at bounding box center [46, 104] width 47 height 11
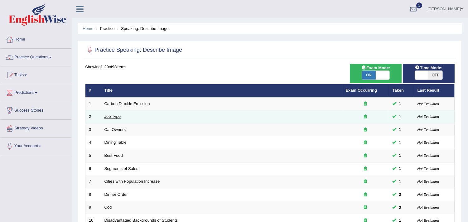
click at [114, 117] on link "Job Type" at bounding box center [112, 116] width 17 height 5
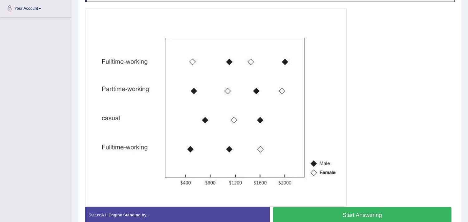
scroll to position [138, 0]
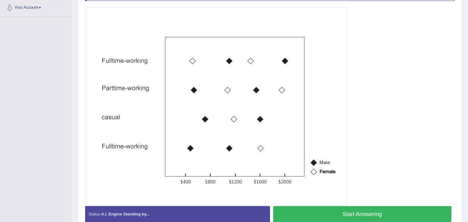
click at [316, 209] on button "Start Answering" at bounding box center [362, 214] width 179 height 16
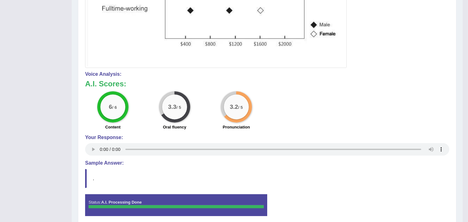
scroll to position [268, 0]
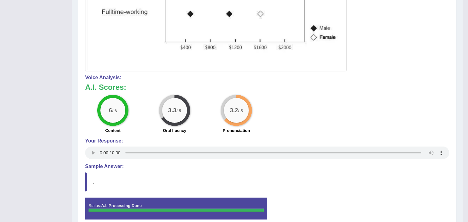
drag, startPoint x: 466, startPoint y: 136, endPoint x: 466, endPoint y: 73, distance: 63.0
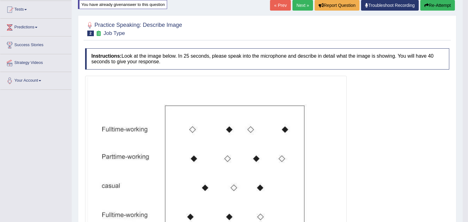
scroll to position [60, 0]
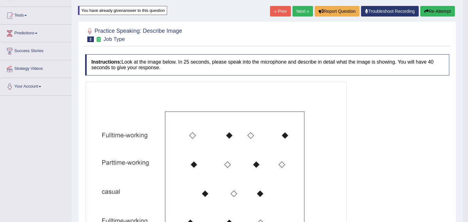
click at [297, 7] on link "Next »" at bounding box center [302, 11] width 21 height 11
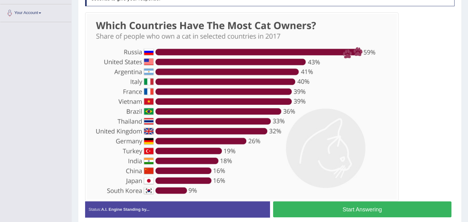
scroll to position [128, 0]
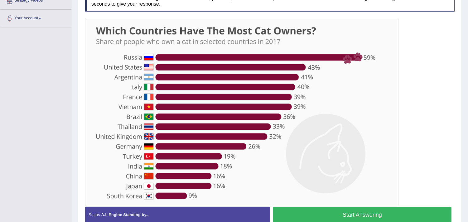
click at [300, 211] on button "Start Answering" at bounding box center [362, 215] width 179 height 16
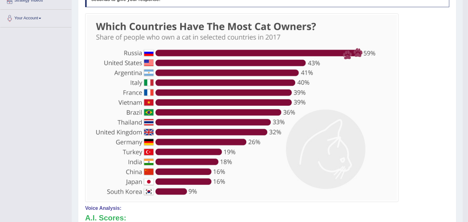
click at [337, 195] on img at bounding box center [242, 107] width 310 height 185
drag, startPoint x: 467, startPoint y: 79, endPoint x: 472, endPoint y: 93, distance: 15.1
drag, startPoint x: 465, startPoint y: 123, endPoint x: 465, endPoint y: 129, distance: 5.6
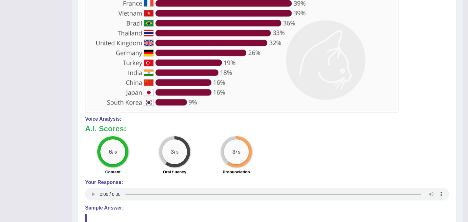
scroll to position [0, 0]
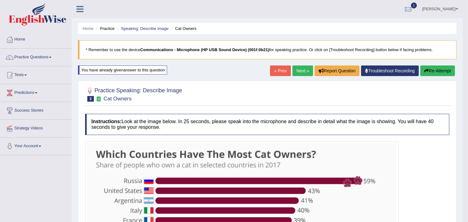
click at [301, 73] on link "Next »" at bounding box center [302, 70] width 21 height 11
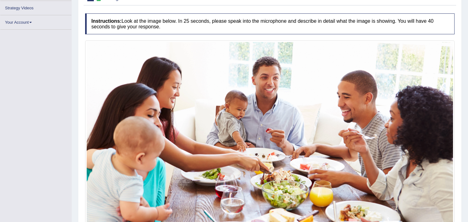
scroll to position [167, 0]
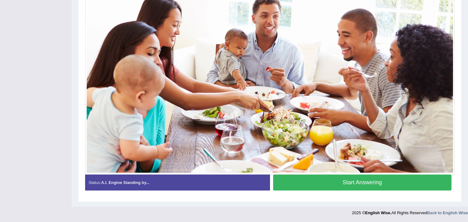
drag, startPoint x: 472, startPoint y: 183, endPoint x: 472, endPoint y: 166, distance: 16.5
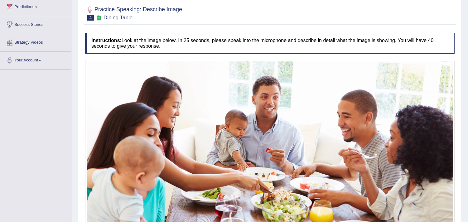
scroll to position [150, 0]
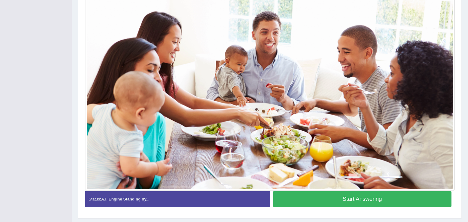
click at [348, 199] on button "Start Answering" at bounding box center [362, 199] width 179 height 16
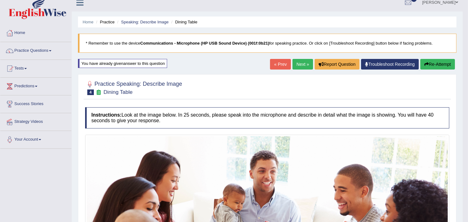
scroll to position [0, 0]
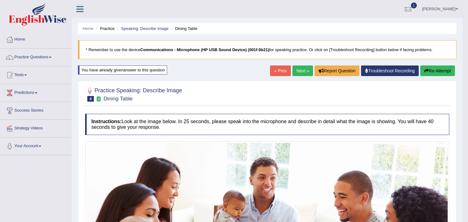
click at [294, 71] on link "Next »" at bounding box center [302, 70] width 21 height 11
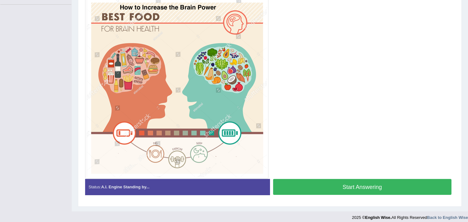
scroll to position [151, 0]
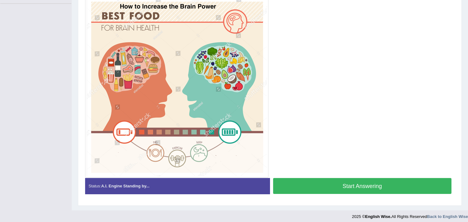
click at [335, 182] on button "Start Answering" at bounding box center [362, 186] width 179 height 16
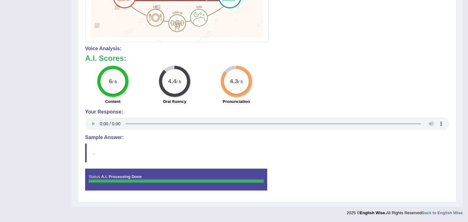
scroll to position [0, 0]
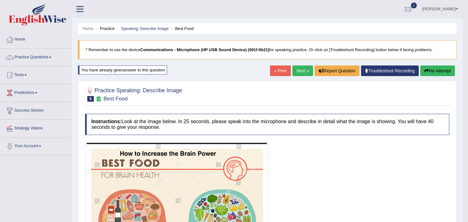
click at [293, 69] on link "Next »" at bounding box center [302, 70] width 21 height 11
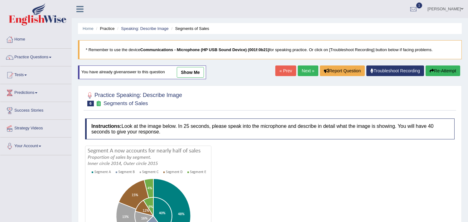
drag, startPoint x: 0, startPoint y: 0, endPoint x: 293, endPoint y: 69, distance: 300.9
click at [293, 69] on div "« Prev Next » Report Question Troubleshoot Recording Re-Attempt" at bounding box center [368, 71] width 186 height 12
